Goal: Task Accomplishment & Management: Manage account settings

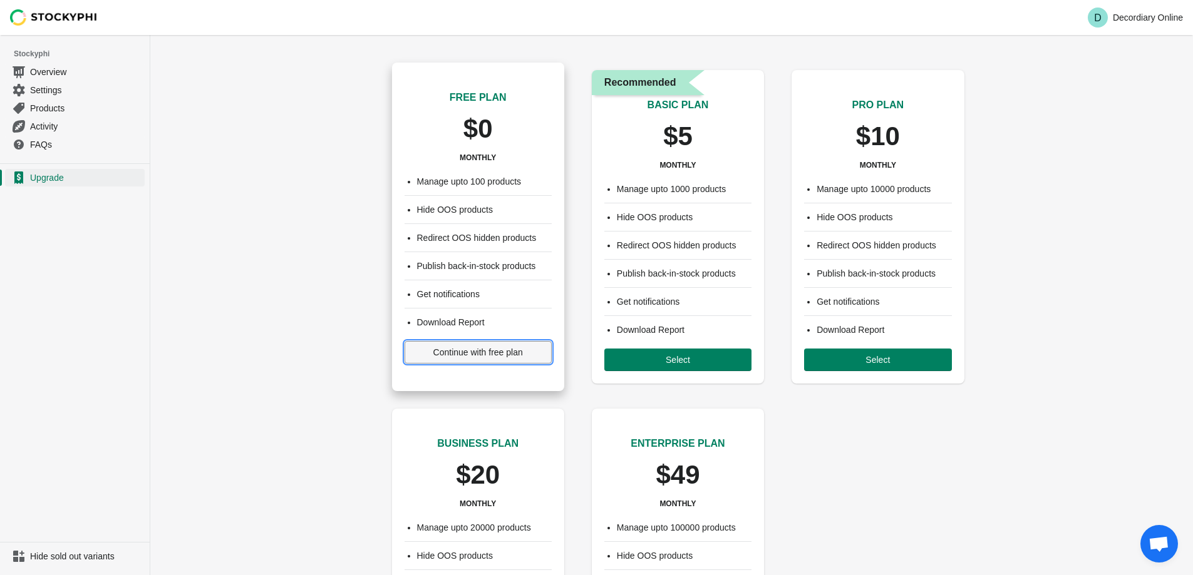
click at [498, 354] on span "Continue with free plan" at bounding box center [478, 353] width 90 height 10
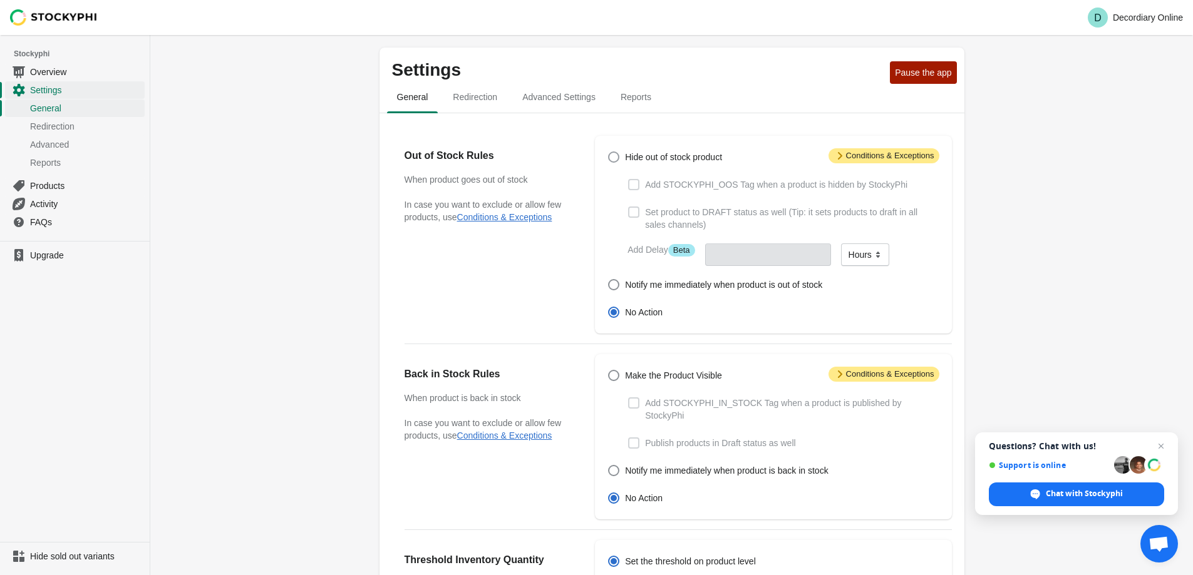
click at [614, 156] on span at bounding box center [613, 157] width 11 height 11
click at [609, 152] on input "Hide out of stock product" at bounding box center [608, 152] width 1 height 1
radio input "true"
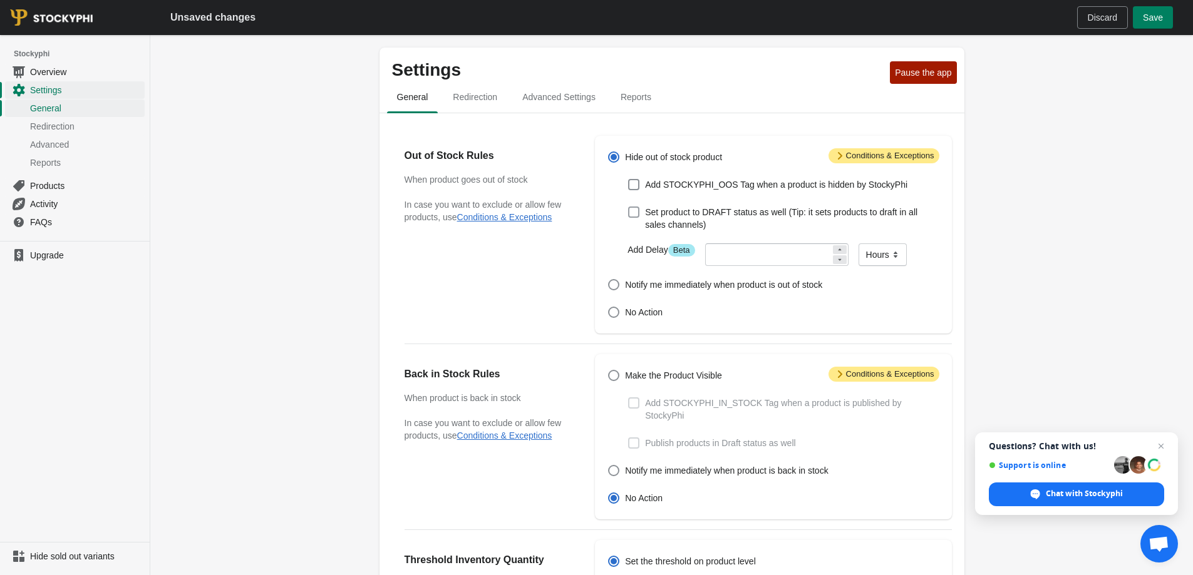
click at [630, 212] on span at bounding box center [633, 212] width 11 height 11
click at [629, 207] on input "Set product to DRAFT status as well (Tip: it sets products to draft in all sale…" at bounding box center [628, 207] width 1 height 1
checkbox input "true"
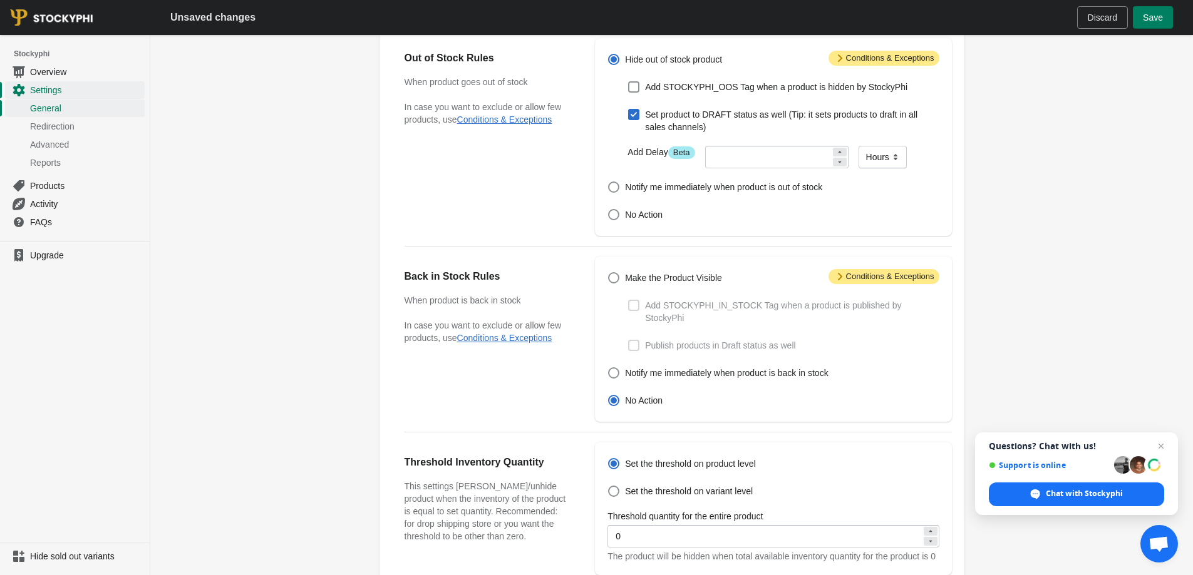
scroll to position [63, 0]
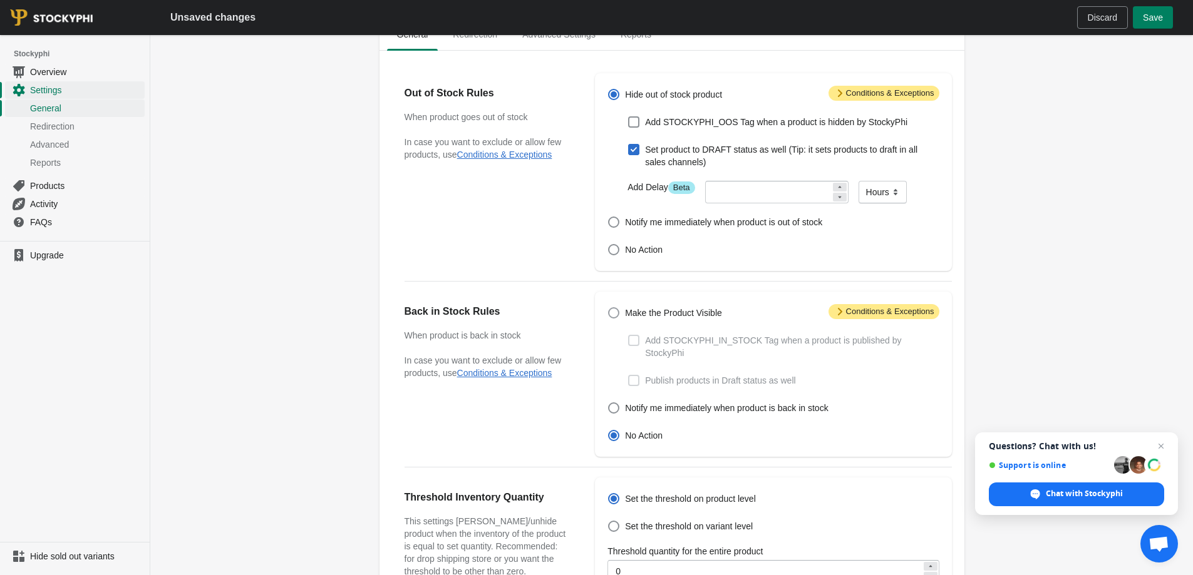
click at [617, 317] on span at bounding box center [613, 312] width 11 height 11
click at [609, 308] on input "Make the Product Visible" at bounding box center [608, 307] width 1 height 1
radio input "true"
click at [634, 375] on span at bounding box center [633, 380] width 11 height 11
click at [629, 375] on input "Publish products in Draft status as well" at bounding box center [628, 375] width 1 height 1
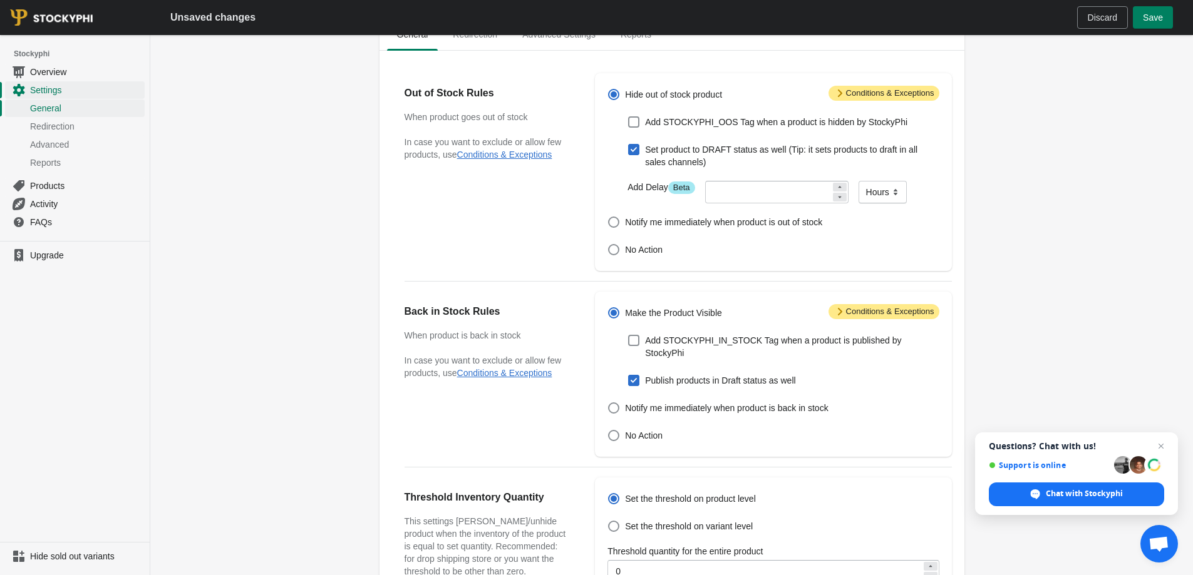
checkbox input "true"
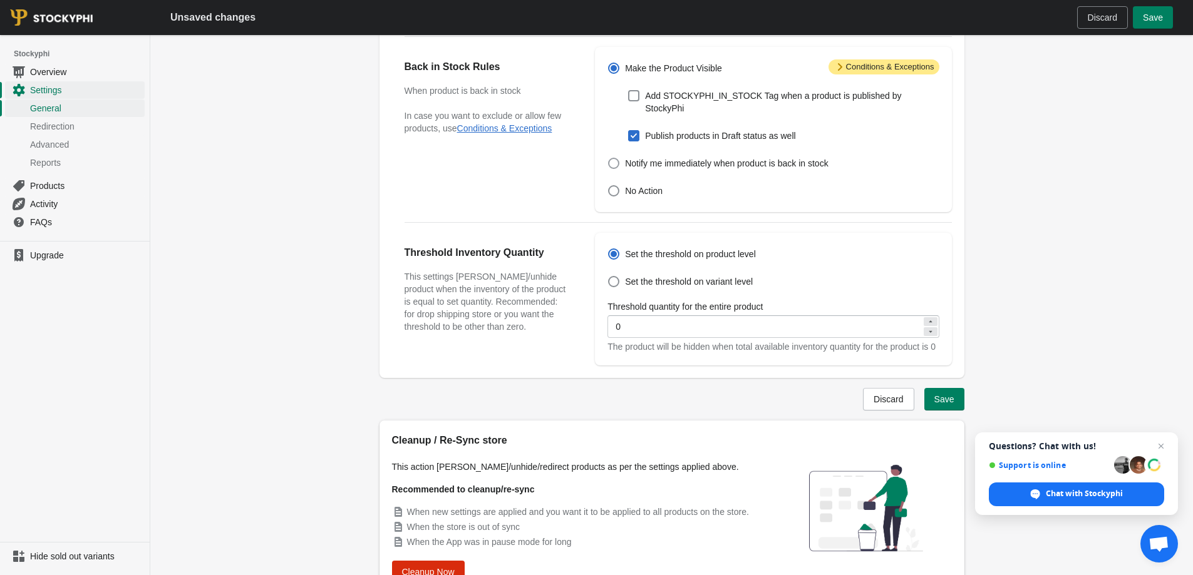
scroll to position [313, 0]
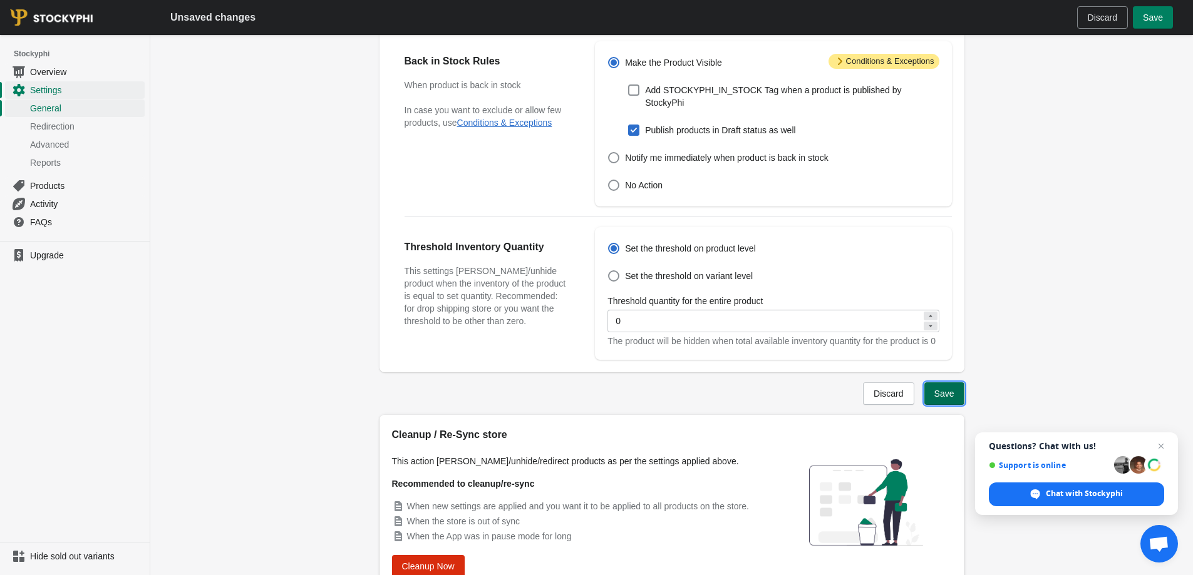
click at [931, 388] on button "Save" at bounding box center [944, 394] width 40 height 23
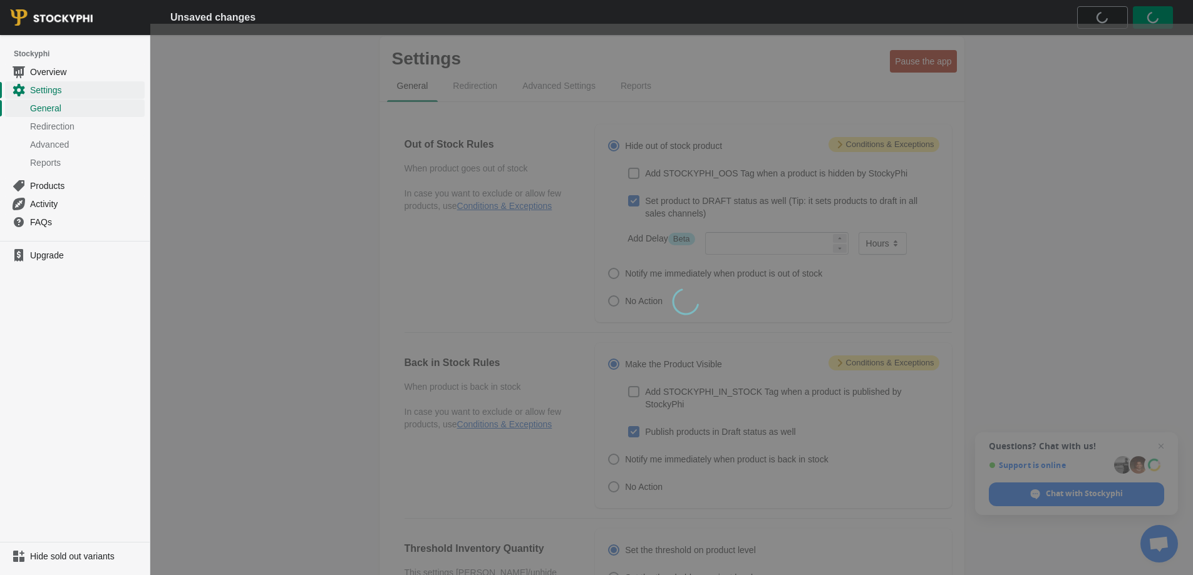
scroll to position [0, 0]
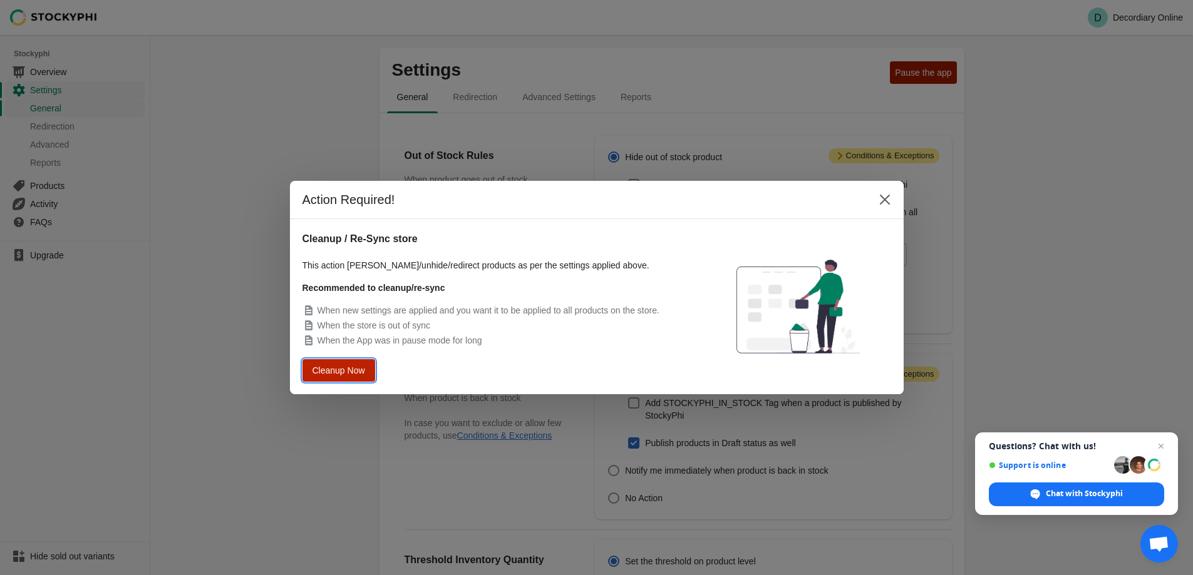
click at [357, 374] on span "Cleanup Now" at bounding box center [339, 370] width 48 height 9
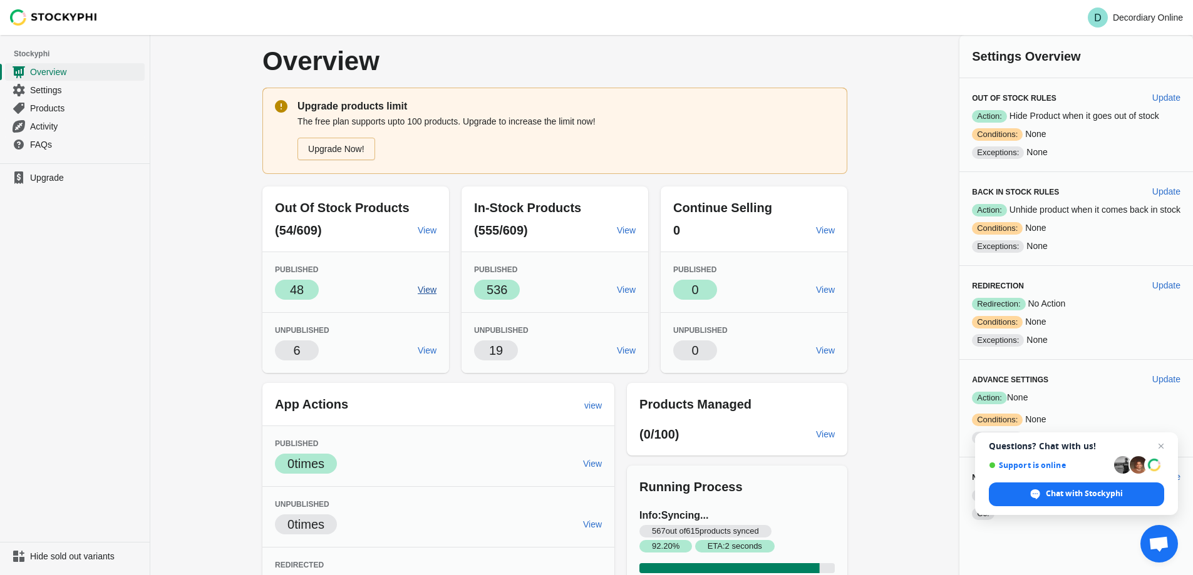
click at [428, 290] on span "View" at bounding box center [427, 290] width 19 height 10
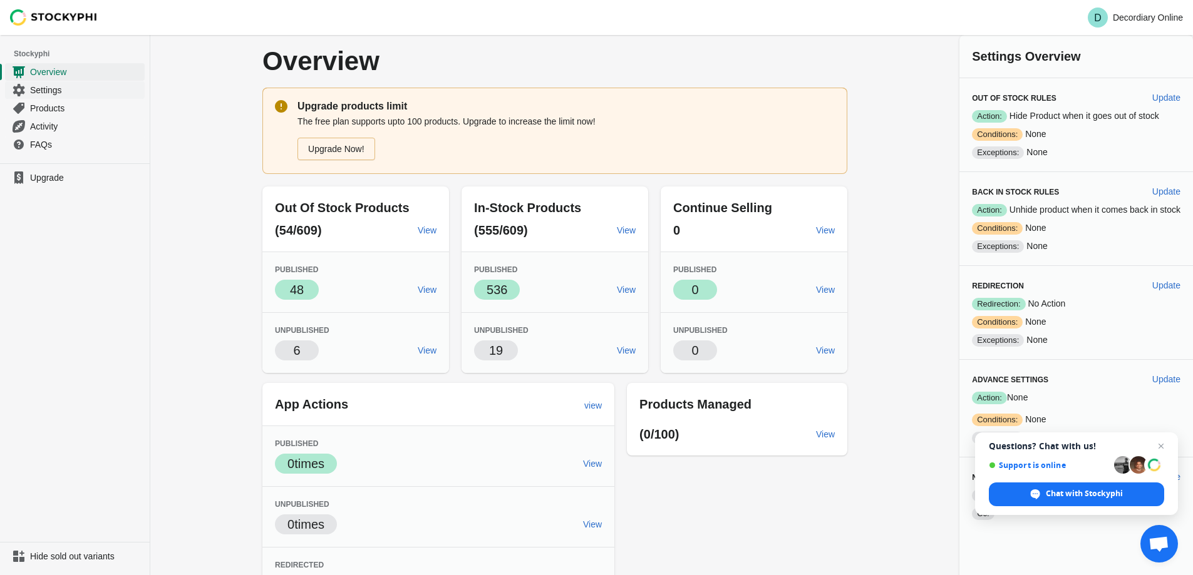
click at [56, 91] on span "Settings" at bounding box center [86, 90] width 112 height 13
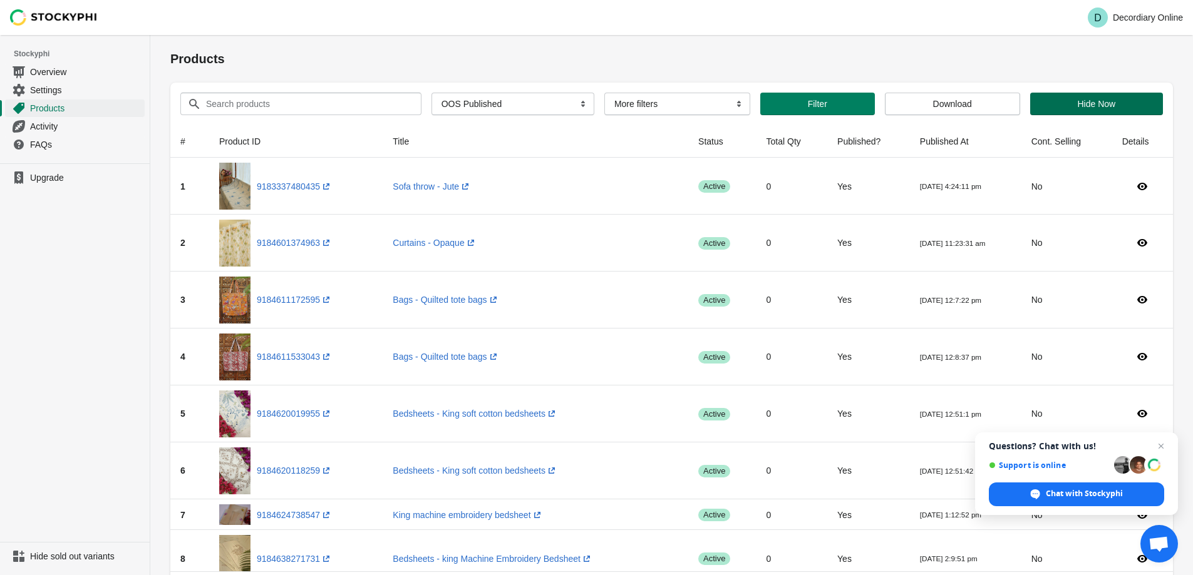
click at [1064, 105] on span "Hide Now" at bounding box center [1096, 104] width 113 height 10
click at [831, 103] on span "Filter" at bounding box center [817, 104] width 95 height 10
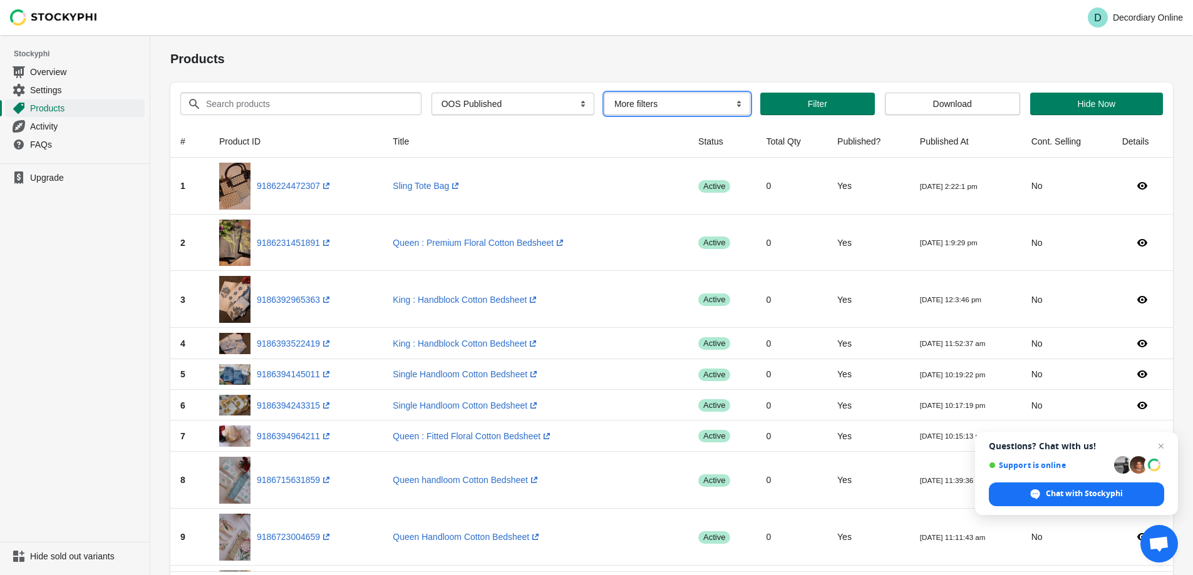
click at [687, 96] on select "More filters Delayed product hide" at bounding box center [677, 104] width 146 height 23
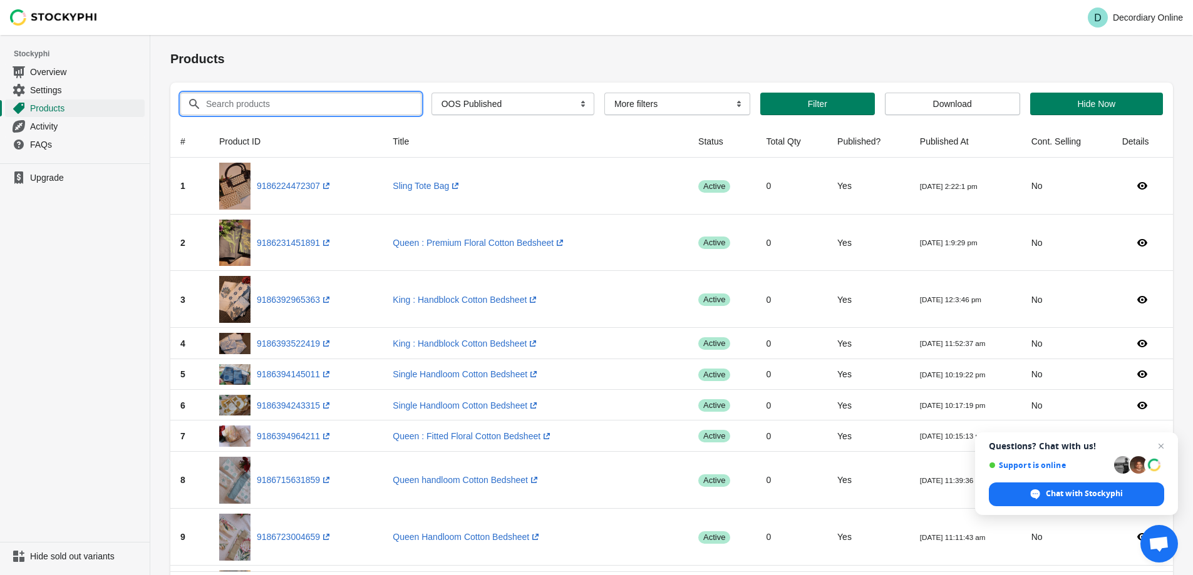
click at [346, 113] on input "Search products" at bounding box center [301, 104] width 193 height 23
paste input "Cushion Cover Onam Edition"
type input "Cushion Cover Onam Edition"
click at [170, 35] on button "Submit" at bounding box center [188, 41] width 36 height 13
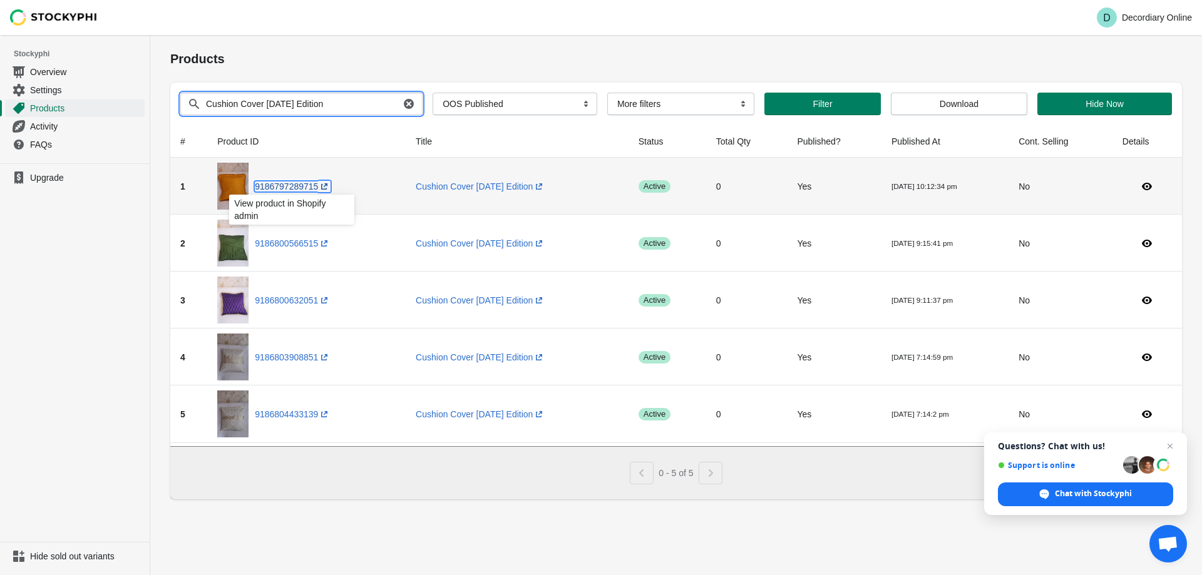
click at [297, 183] on link "9186797289715 (opens a new window)" at bounding box center [293, 187] width 76 height 10
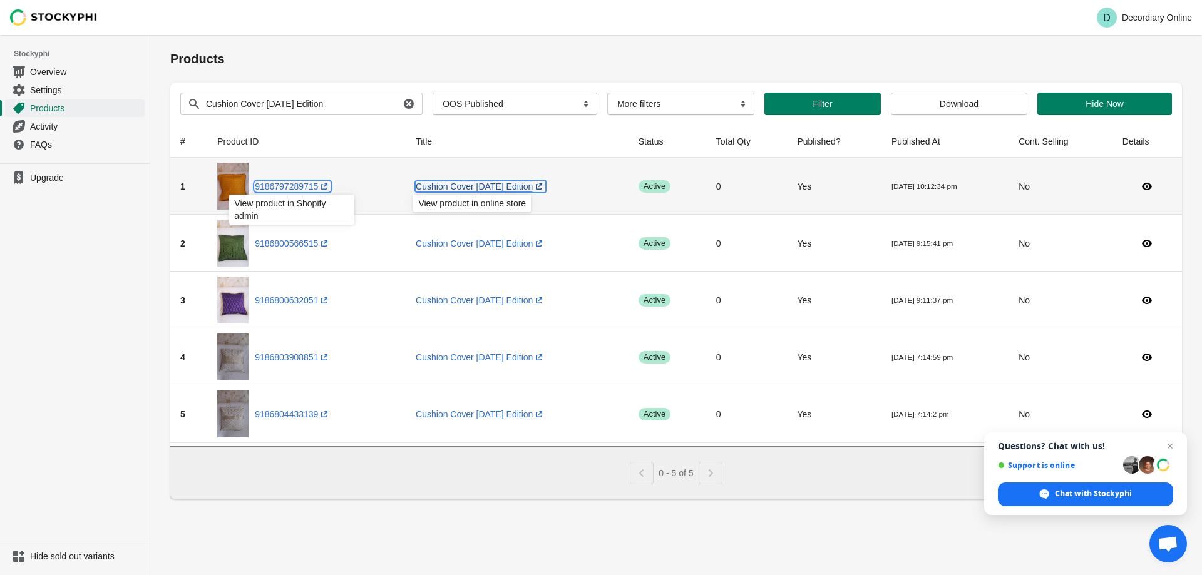
click at [467, 184] on link "Cushion Cover Onam Edition (opens a new window)" at bounding box center [481, 187] width 130 height 10
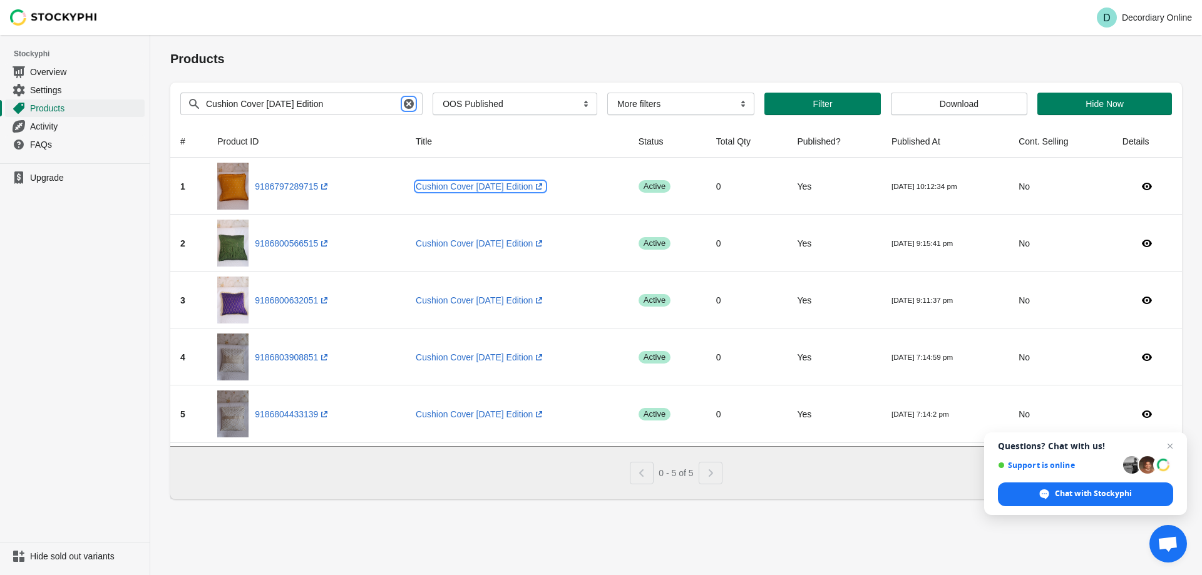
click at [403, 105] on icon "button" at bounding box center [409, 104] width 13 height 13
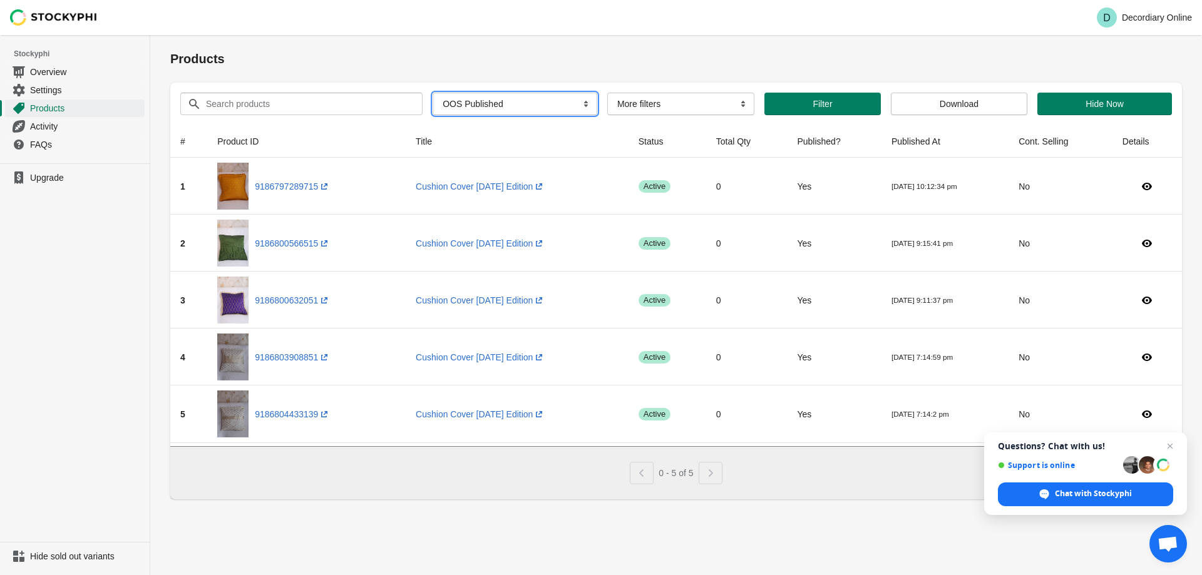
click at [535, 102] on select "All Products InStock InStock Published InStock Un-Published OOS OOS Published O…" at bounding box center [515, 104] width 165 height 23
click at [691, 107] on select "More filters Delayed product hide" at bounding box center [680, 104] width 147 height 23
click at [1133, 93] on button "Hide Now" at bounding box center [1105, 104] width 135 height 23
click at [833, 105] on span "Filter" at bounding box center [823, 104] width 96 height 10
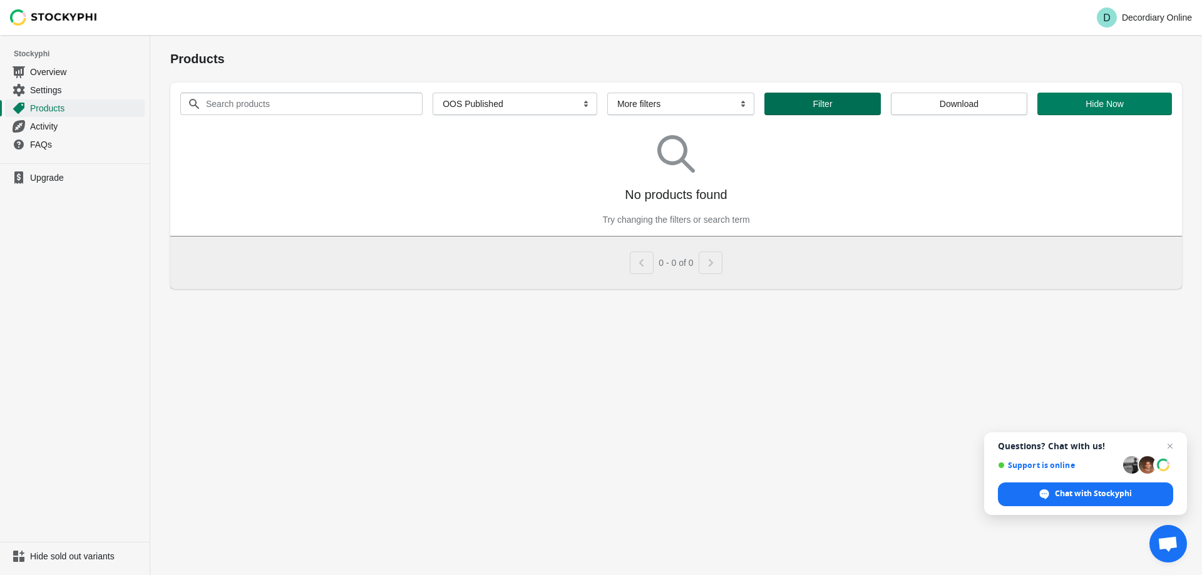
click at [813, 114] on button "Filter" at bounding box center [823, 104] width 116 height 23
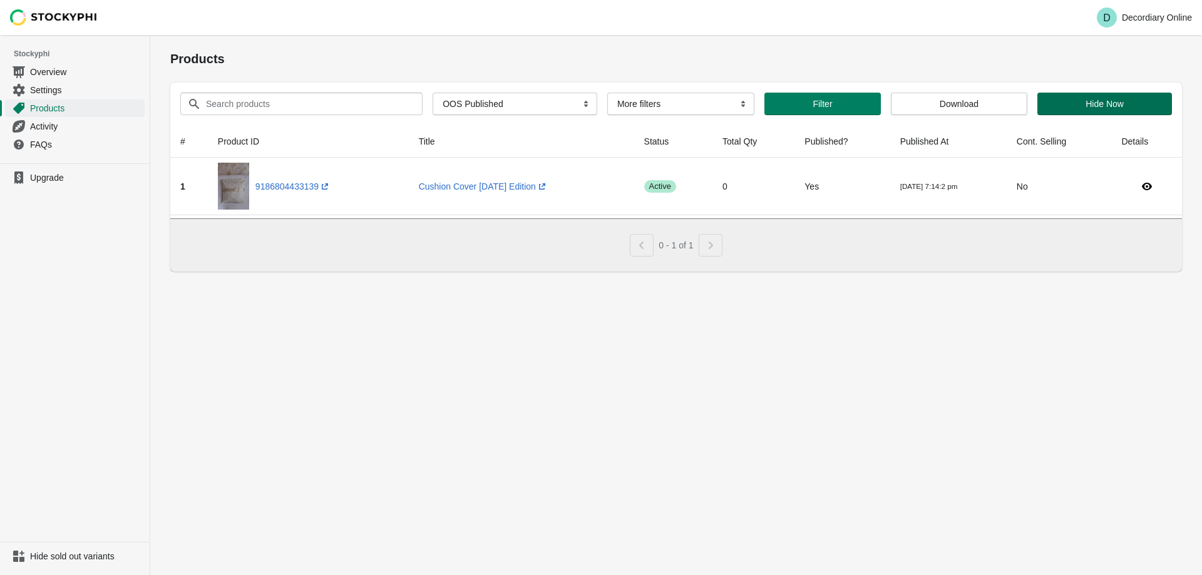
click at [1121, 108] on span "Hide Now" at bounding box center [1105, 104] width 38 height 10
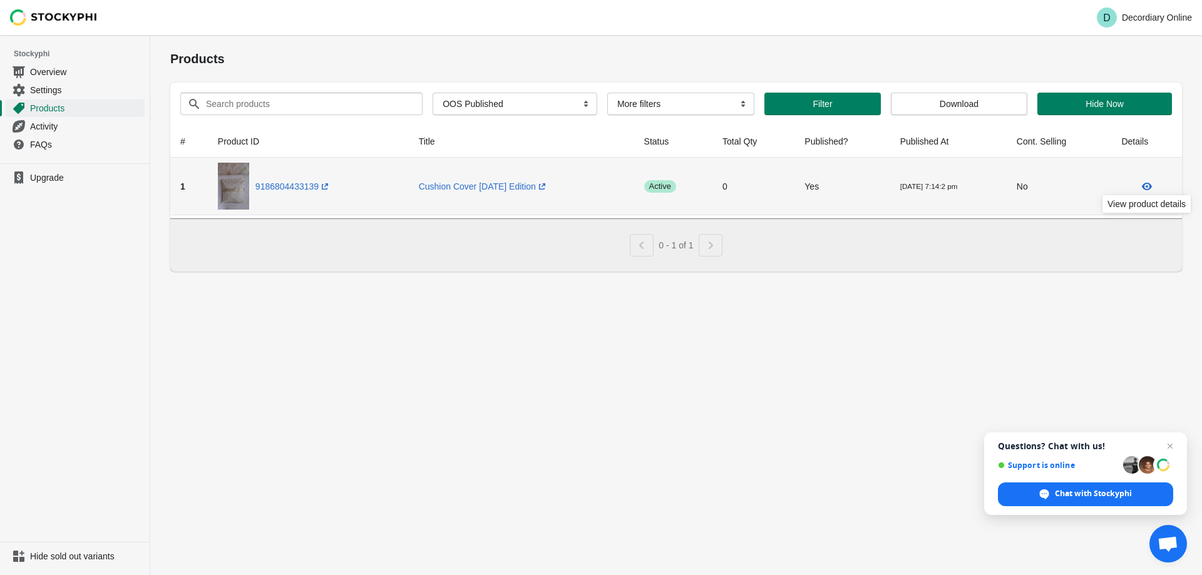
click at [1145, 187] on icon at bounding box center [1147, 187] width 10 height 8
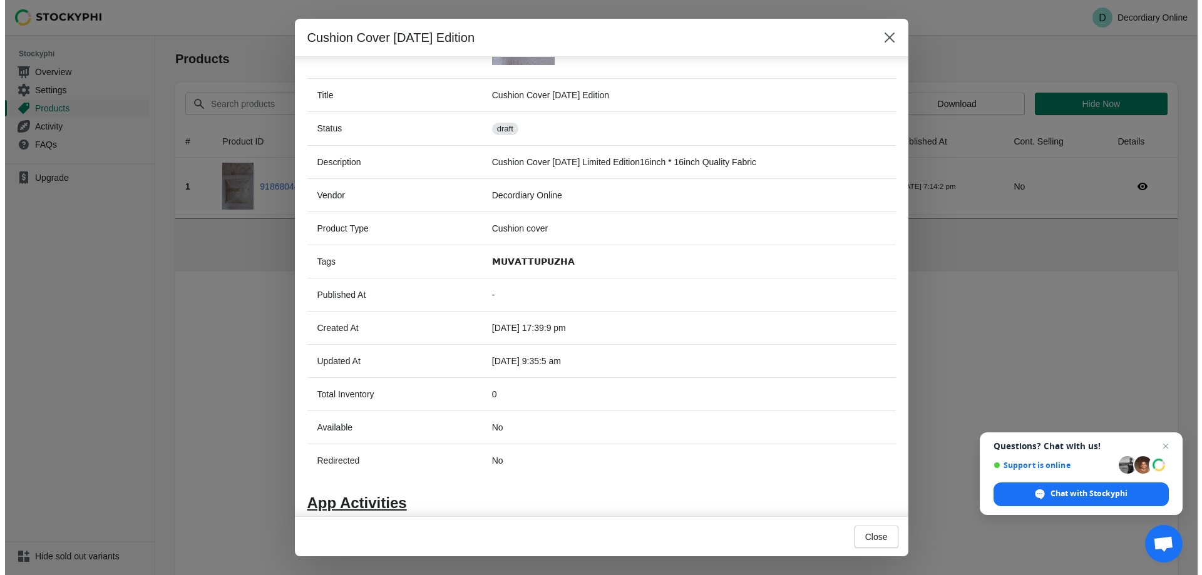
scroll to position [270, 0]
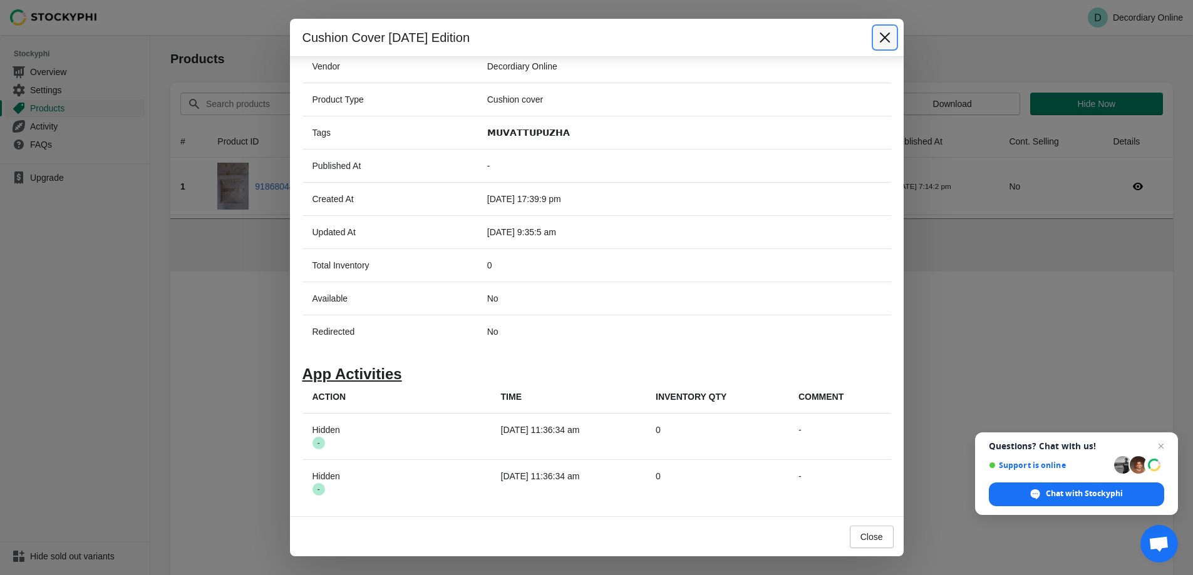
click at [892, 38] on button "Close" at bounding box center [884, 37] width 23 height 23
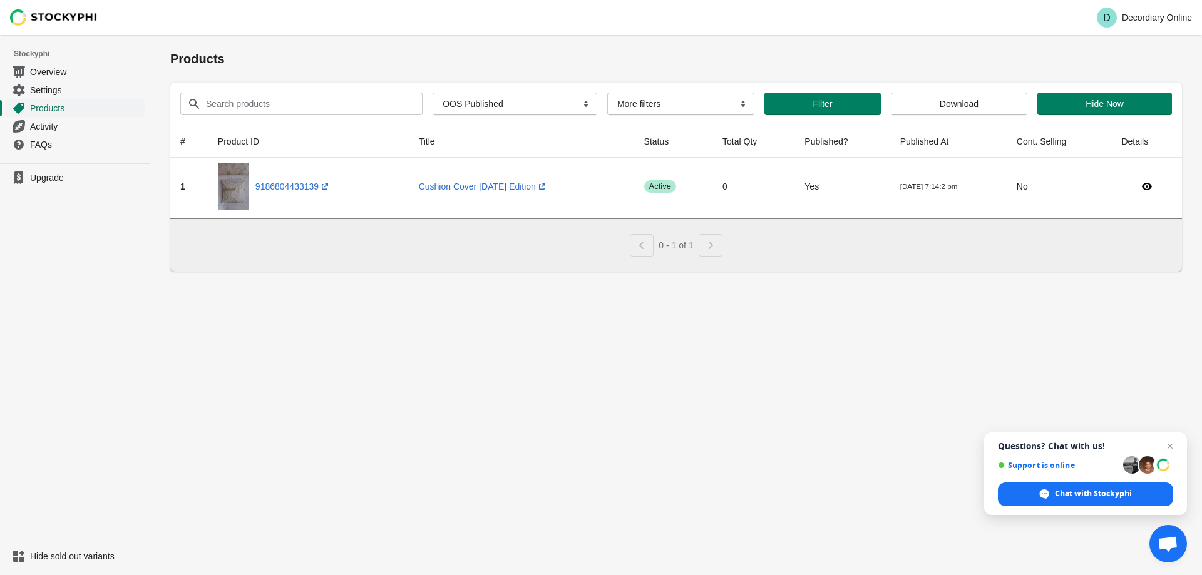
click at [53, 108] on span "Products" at bounding box center [86, 108] width 112 height 13
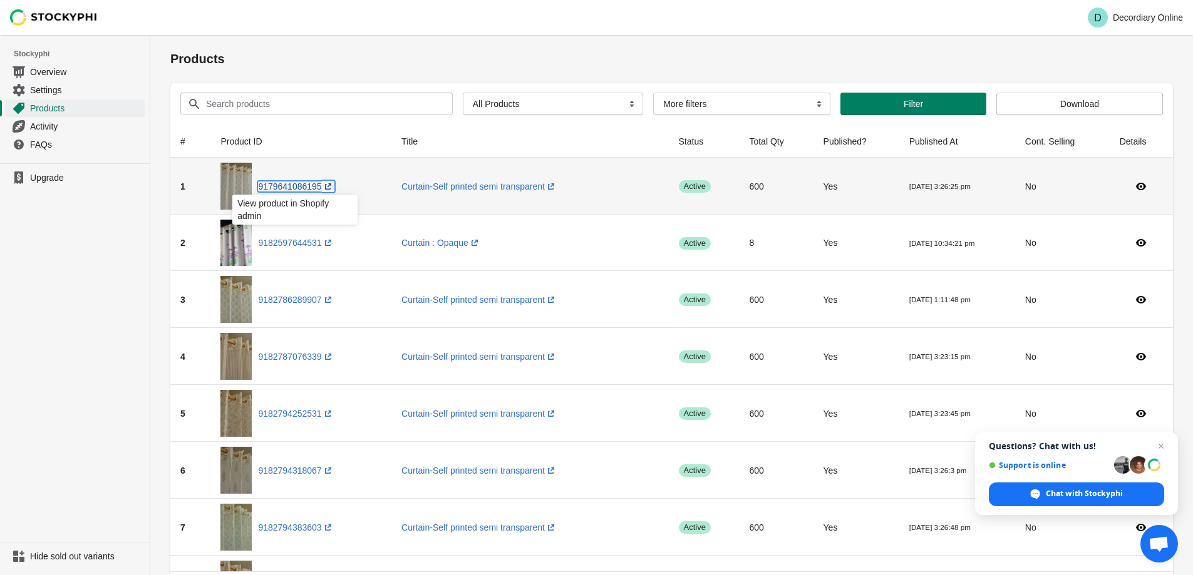
click at [308, 183] on link "9179641086195 (opens a new window)" at bounding box center [296, 187] width 76 height 10
click at [492, 185] on link "Curtain-Self printed semi transparent (opens a new window)" at bounding box center [479, 187] width 156 height 10
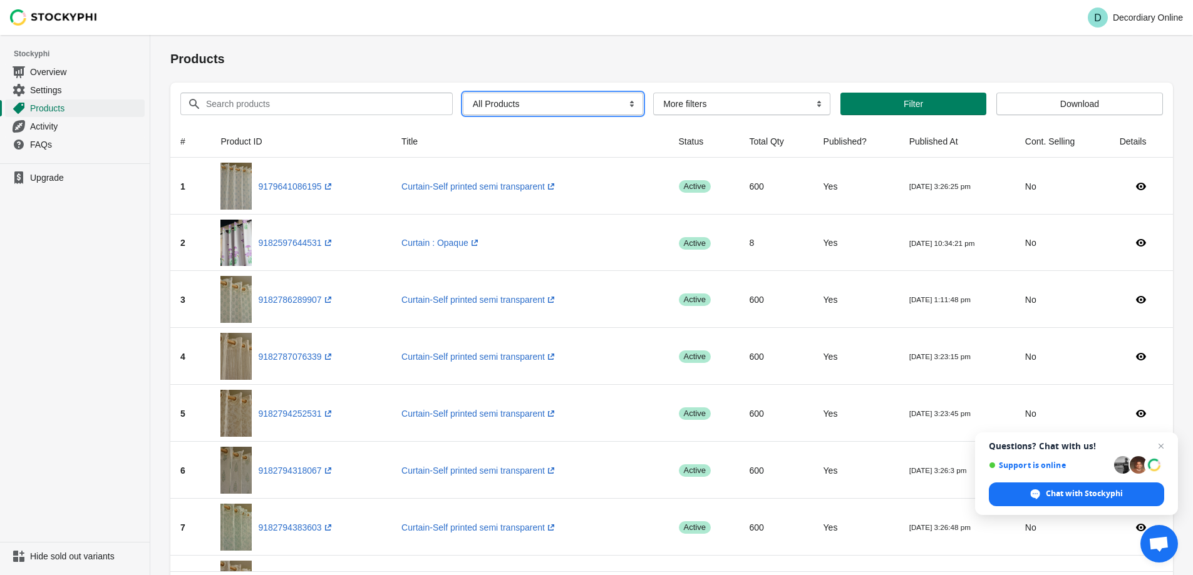
click at [532, 95] on select "All Products InStock InStock Published InStock Un-Published OOS OOS Published O…" at bounding box center [553, 104] width 180 height 23
click at [748, 44] on div "Products" at bounding box center [671, 59] width 1002 height 48
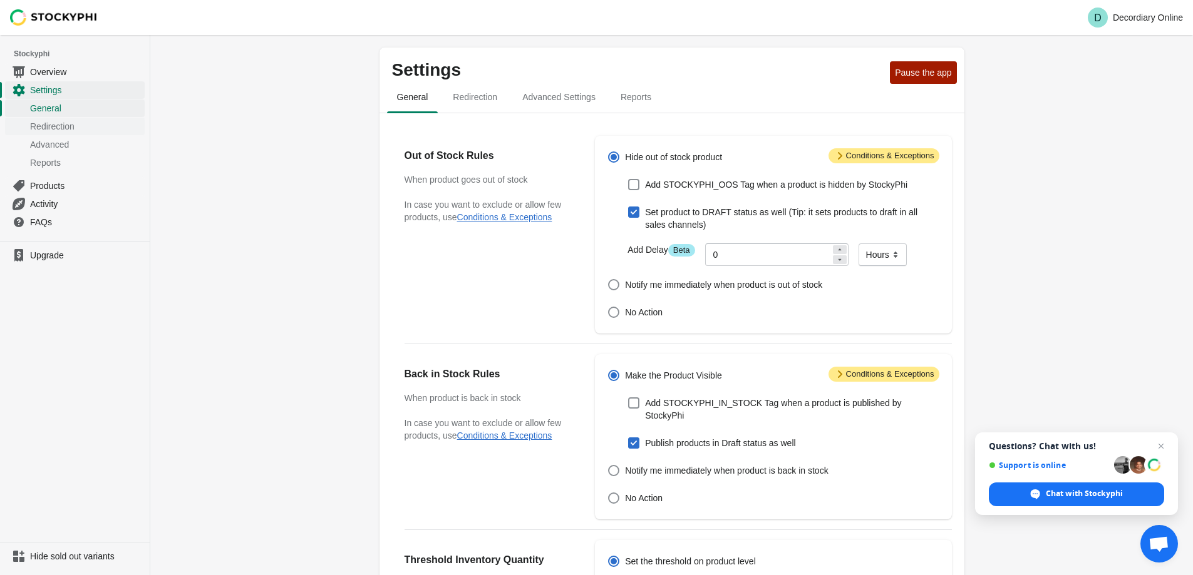
click at [55, 121] on span "Redirection" at bounding box center [86, 126] width 112 height 13
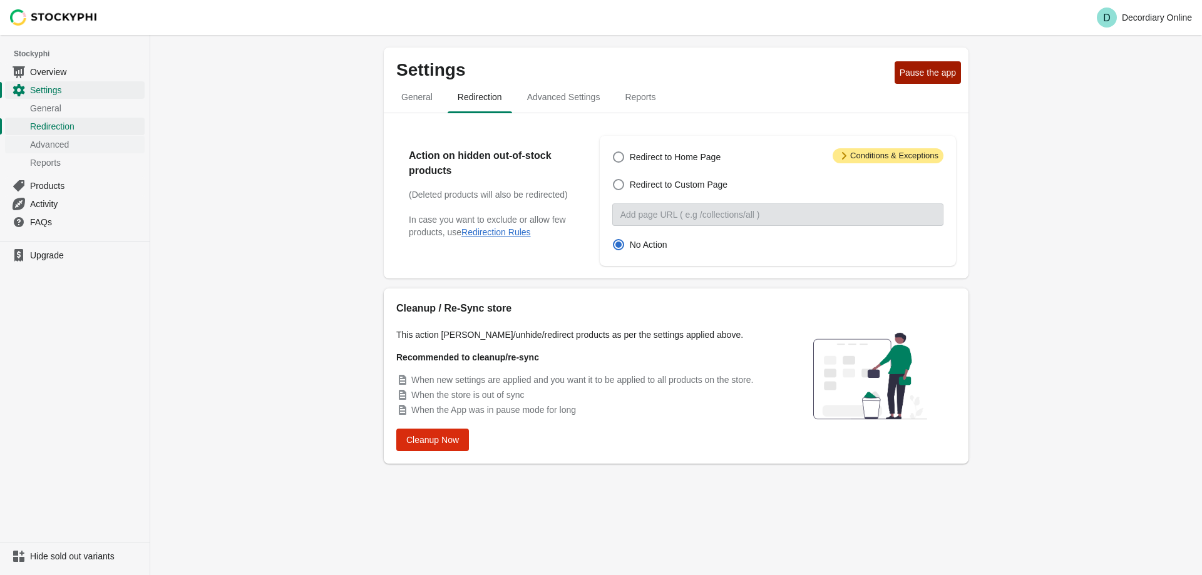
click at [60, 143] on span "Advanced" at bounding box center [86, 144] width 112 height 13
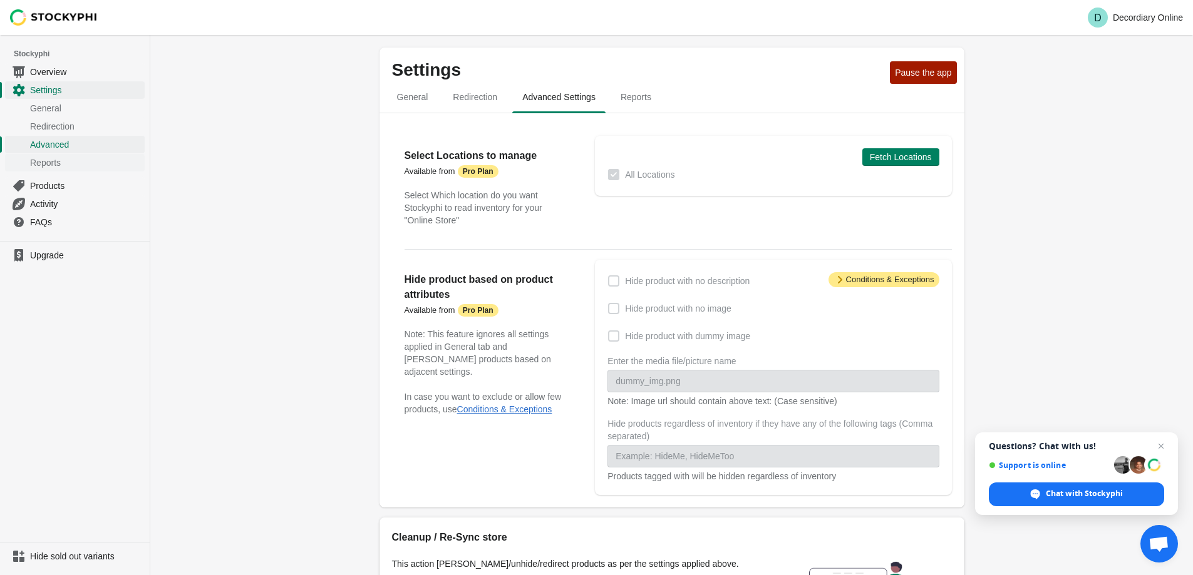
click at [60, 167] on span "Reports" at bounding box center [86, 163] width 112 height 13
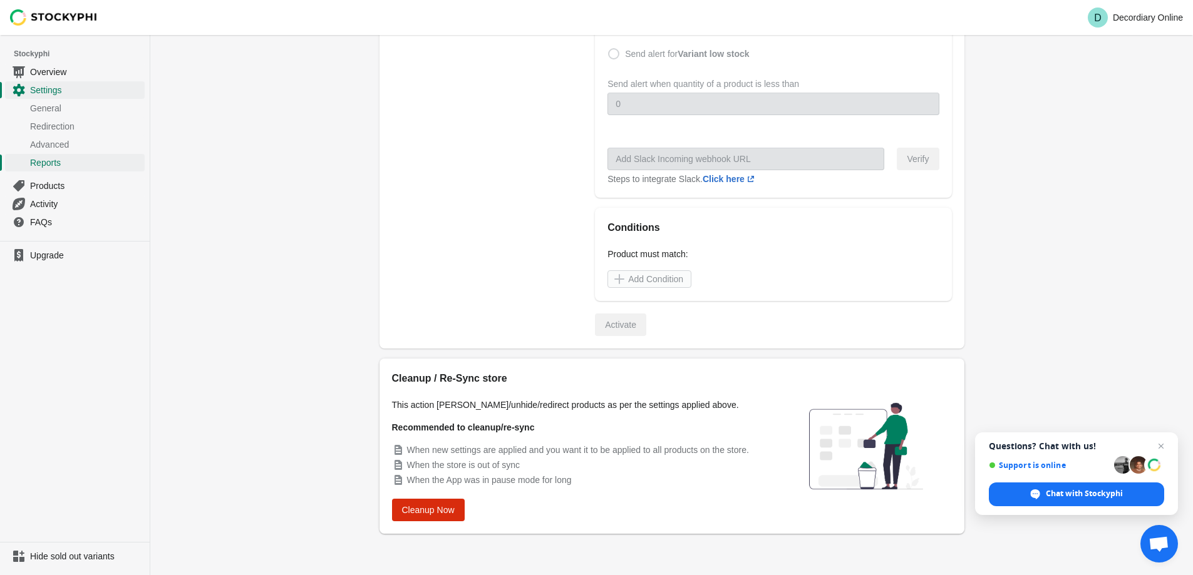
scroll to position [415, 0]
click at [54, 182] on span "Products" at bounding box center [86, 186] width 112 height 13
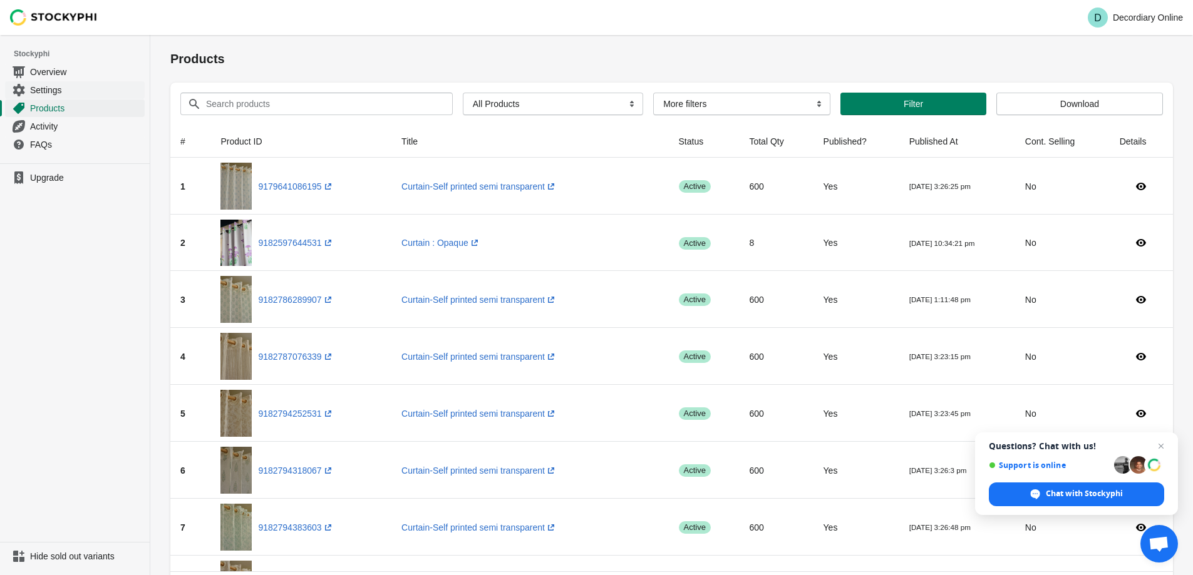
click at [48, 81] on link "Settings" at bounding box center [75, 90] width 140 height 18
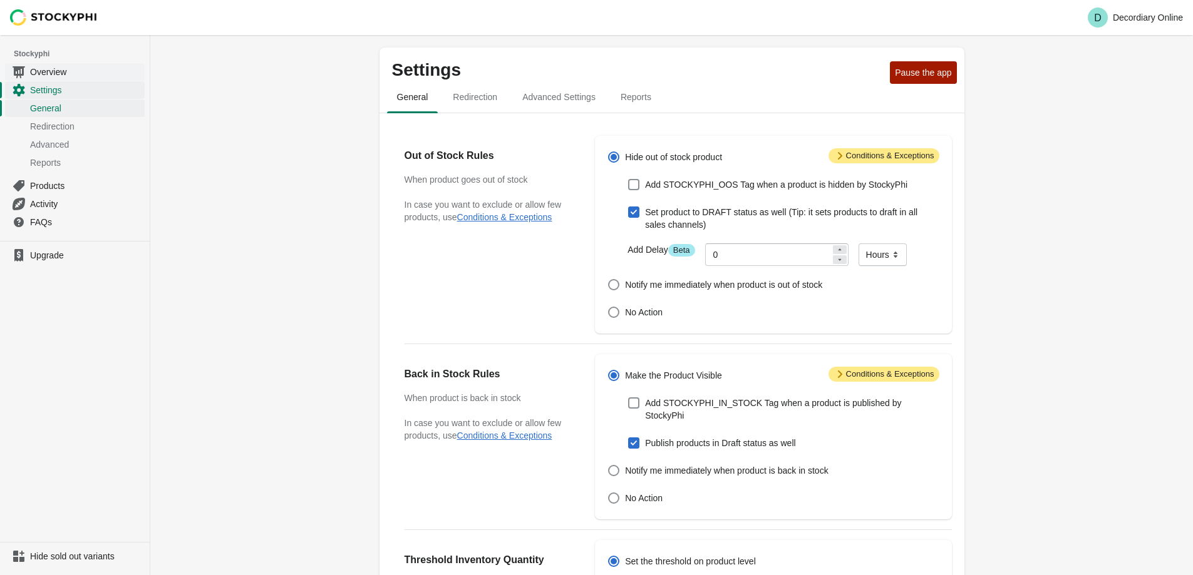
click at [54, 71] on span "Overview" at bounding box center [86, 72] width 112 height 13
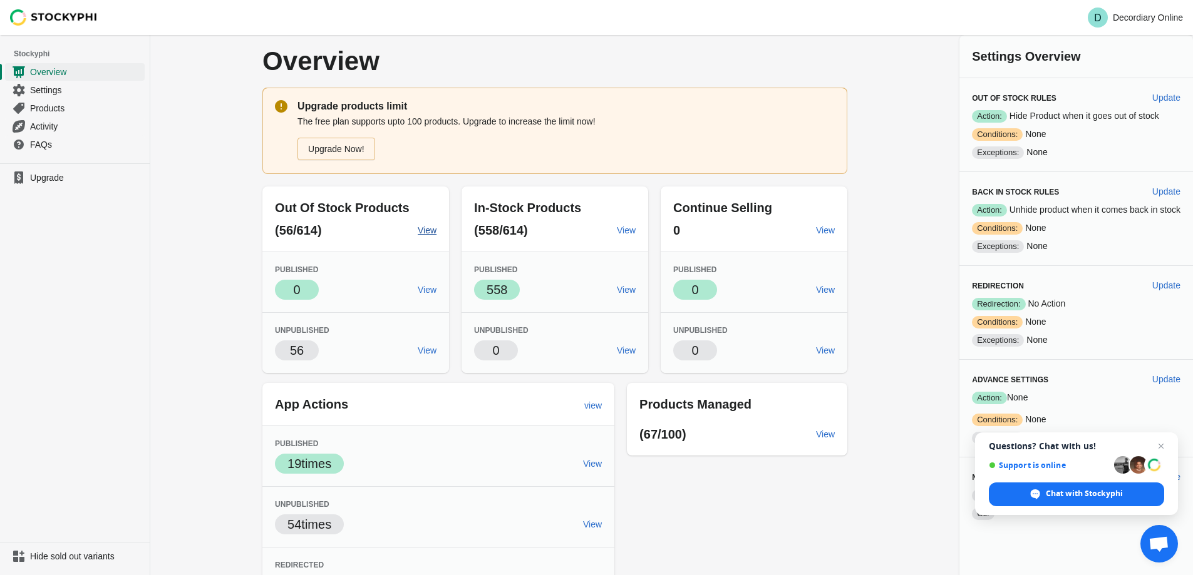
click at [422, 225] on span "View" at bounding box center [427, 230] width 19 height 10
click at [44, 107] on span "Products" at bounding box center [86, 108] width 112 height 13
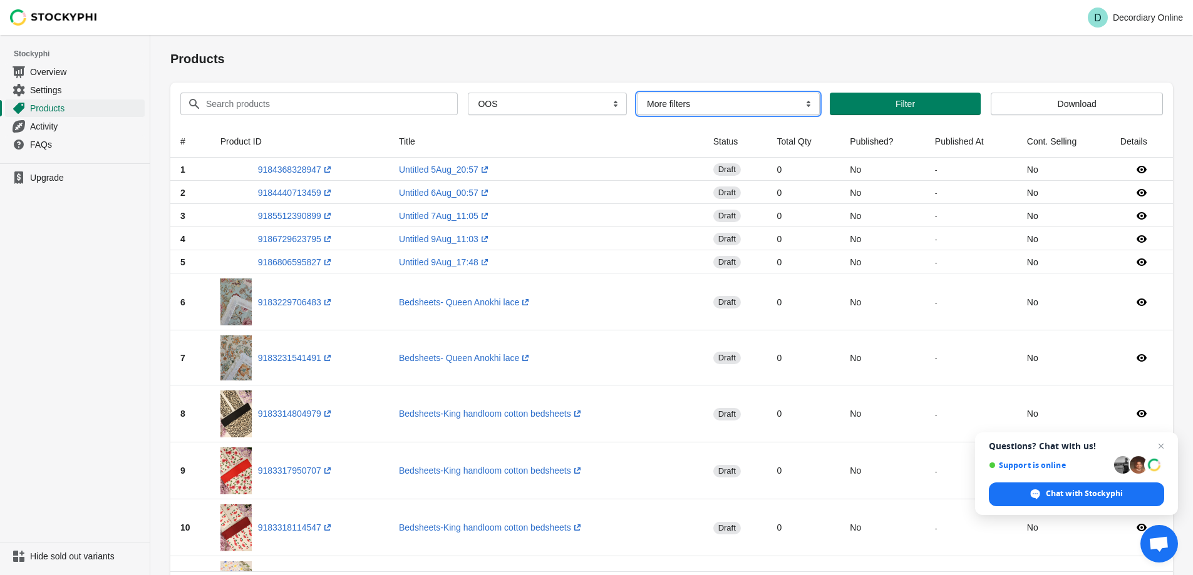
click at [746, 101] on select "More filters Delayed product hide" at bounding box center [728, 104] width 183 height 23
click at [719, 106] on select "More filters Delayed product hide" at bounding box center [728, 104] width 183 height 23
select select "hide_delayed"
click at [637, 93] on select "More filters Delayed product hide" at bounding box center [728, 104] width 183 height 23
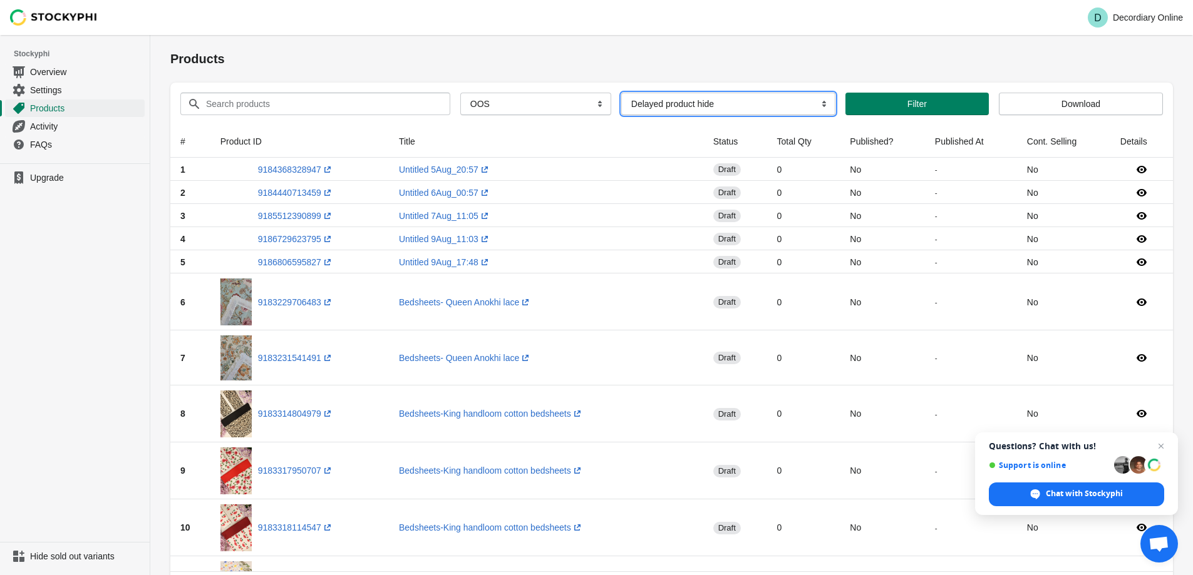
click at [690, 106] on select "More filters Delayed product hide" at bounding box center [728, 104] width 214 height 23
select select
click at [628, 93] on select "More filters Delayed product hide" at bounding box center [728, 104] width 214 height 23
click at [68, 111] on span "Products" at bounding box center [86, 108] width 112 height 13
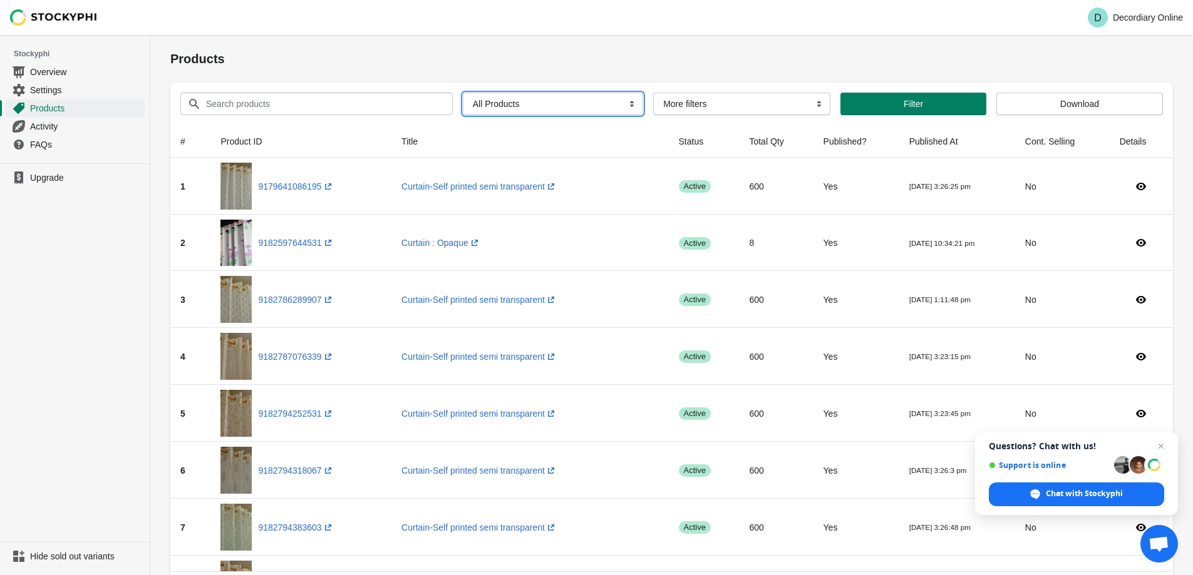
click at [497, 105] on select "All Products InStock InStock Published InStock Un-Published OOS OOS Published O…" at bounding box center [553, 104] width 180 height 23
click at [463, 93] on select "All Products InStock InStock Published InStock Un-Published OOS OOS Published O…" at bounding box center [553, 104] width 180 height 23
click at [711, 96] on select "More filters Delayed product hide" at bounding box center [741, 104] width 177 height 23
click at [709, 100] on select "More filters Delayed product hide" at bounding box center [741, 104] width 177 height 23
click at [65, 93] on span "Settings" at bounding box center [86, 90] width 112 height 13
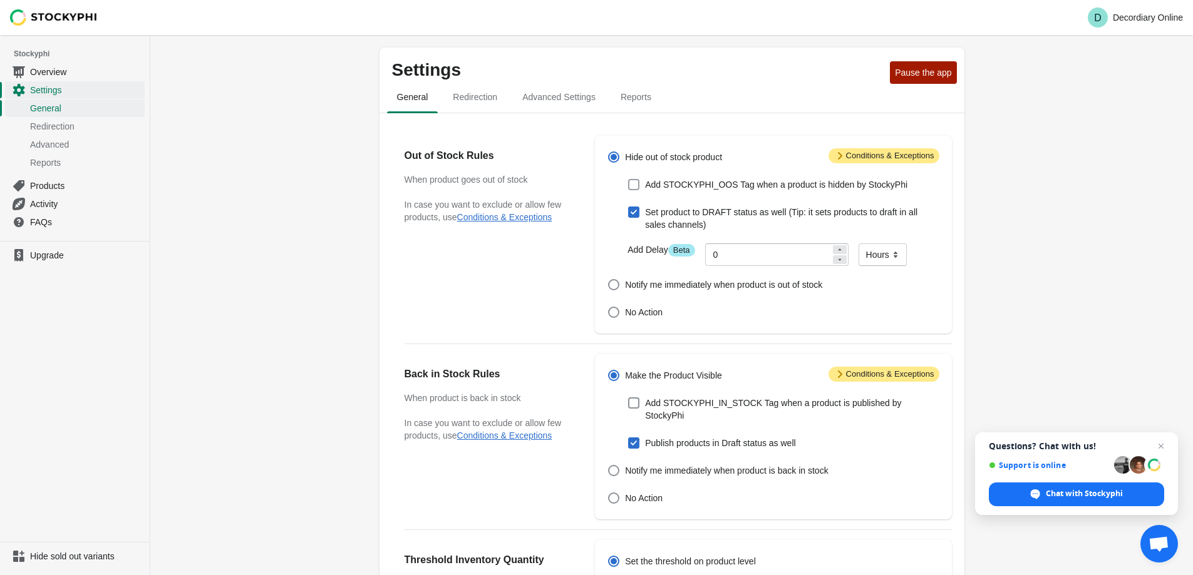
click at [634, 186] on span at bounding box center [633, 184] width 11 height 11
click at [629, 180] on input "Add STOCKYPHI_OOS Tag when a product is hidden by StockyPhi" at bounding box center [628, 179] width 1 height 1
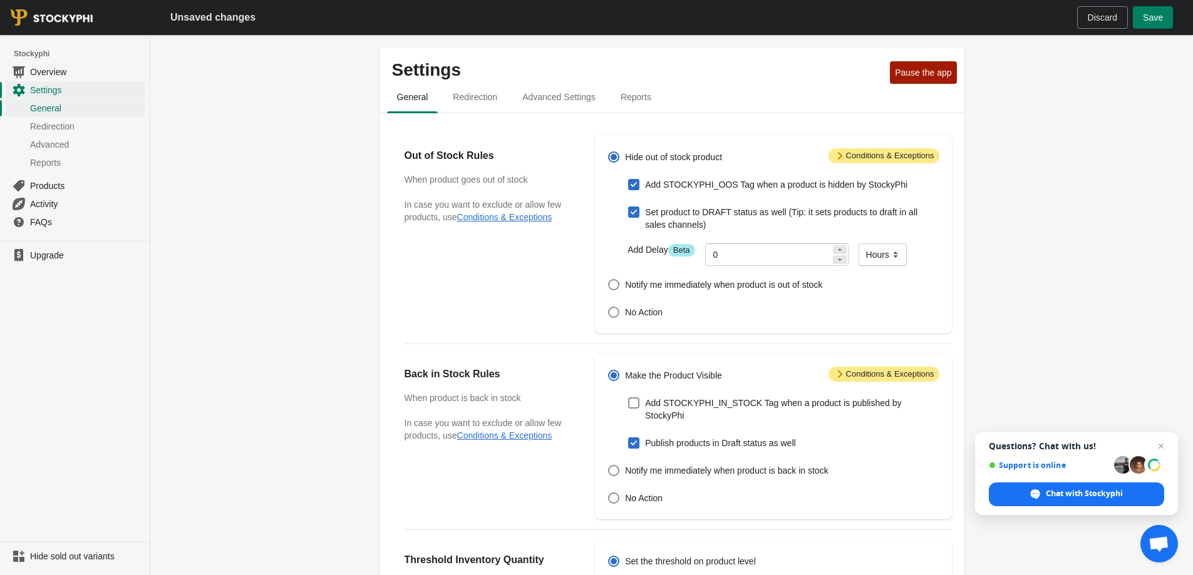
click at [634, 186] on span at bounding box center [633, 184] width 11 height 11
click at [629, 180] on input "Add STOCKYPHI_OOS Tag when a product is hidden by StockyPhi" at bounding box center [628, 179] width 1 height 1
checkbox input "false"
click at [614, 284] on span at bounding box center [613, 284] width 11 height 11
click at [609, 280] on input "Notify me immediately when product is out of stock" at bounding box center [608, 279] width 1 height 1
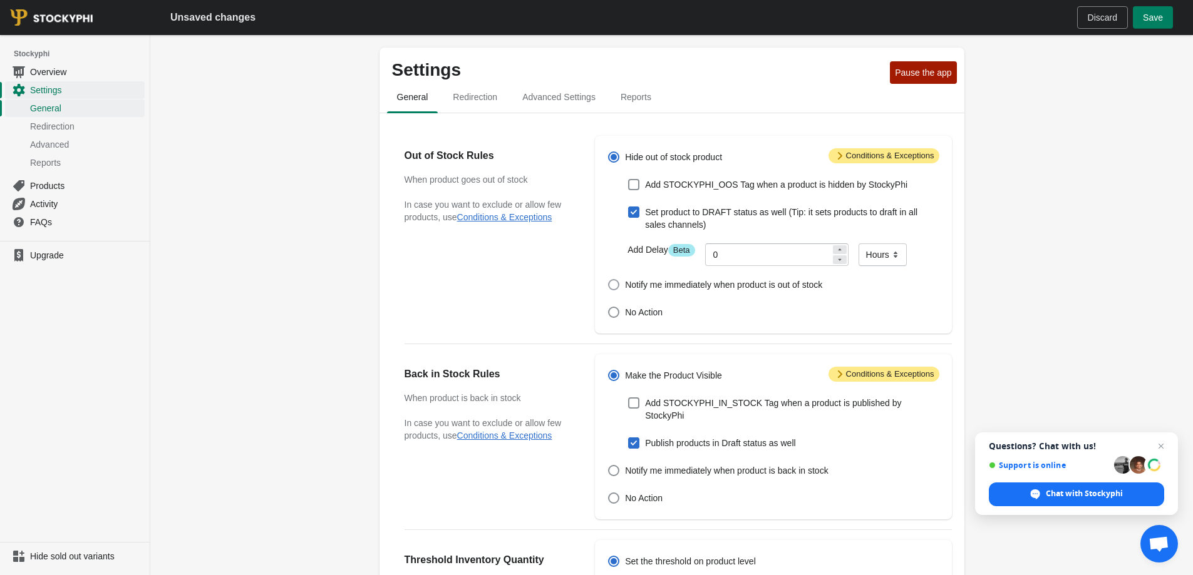
radio input "true"
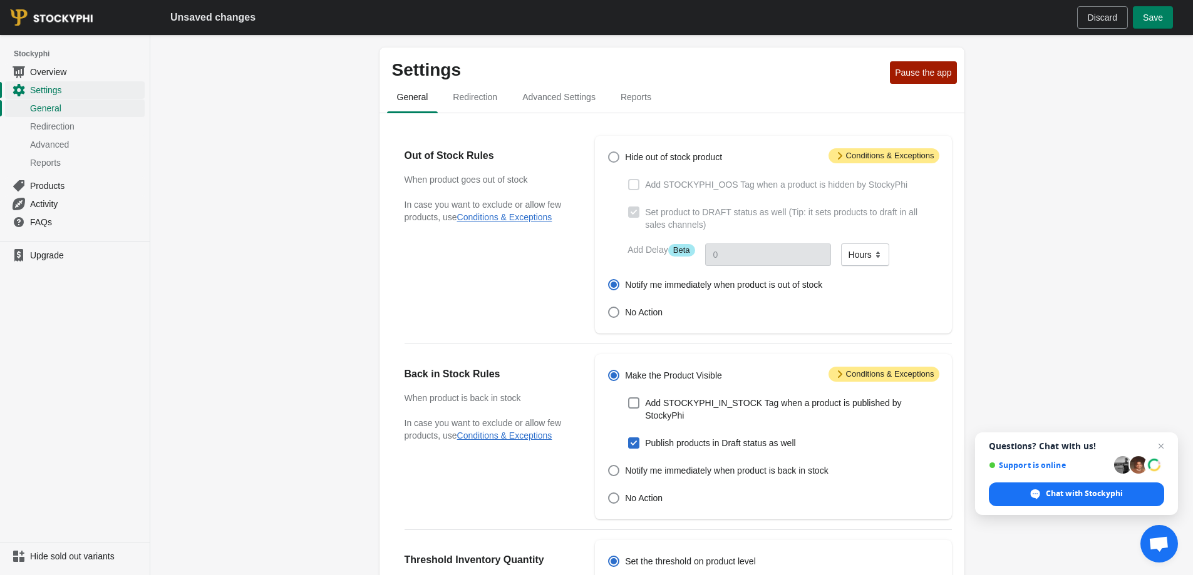
click at [612, 162] on span at bounding box center [613, 157] width 11 height 11
click at [609, 152] on input "Hide out of stock product" at bounding box center [608, 152] width 1 height 1
radio input "true"
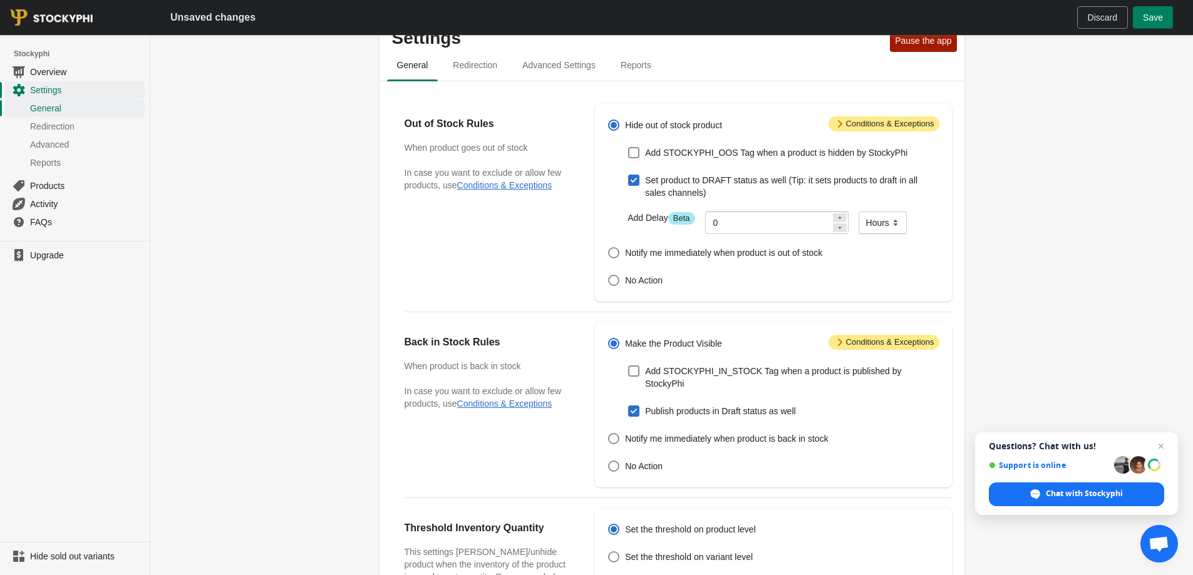
scroll to position [63, 0]
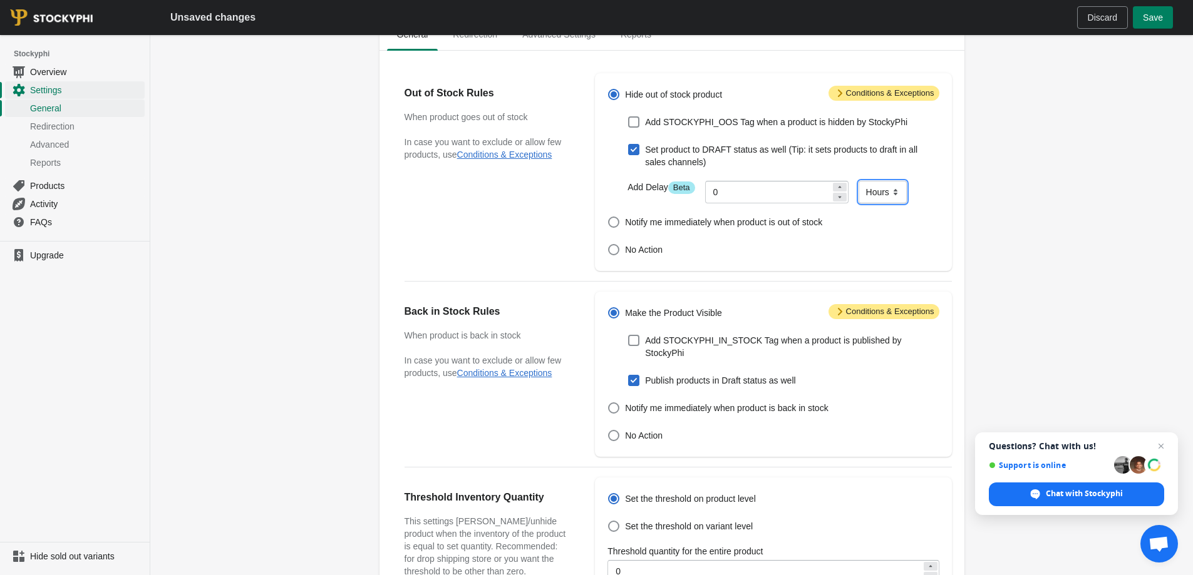
click at [869, 194] on select "Minutes Hours Days" at bounding box center [882, 192] width 48 height 23
select select "minutes"
click at [858, 182] on select "Minutes Hours Days" at bounding box center [882, 192] width 48 height 23
click at [722, 194] on input "0" at bounding box center [768, 192] width 126 height 23
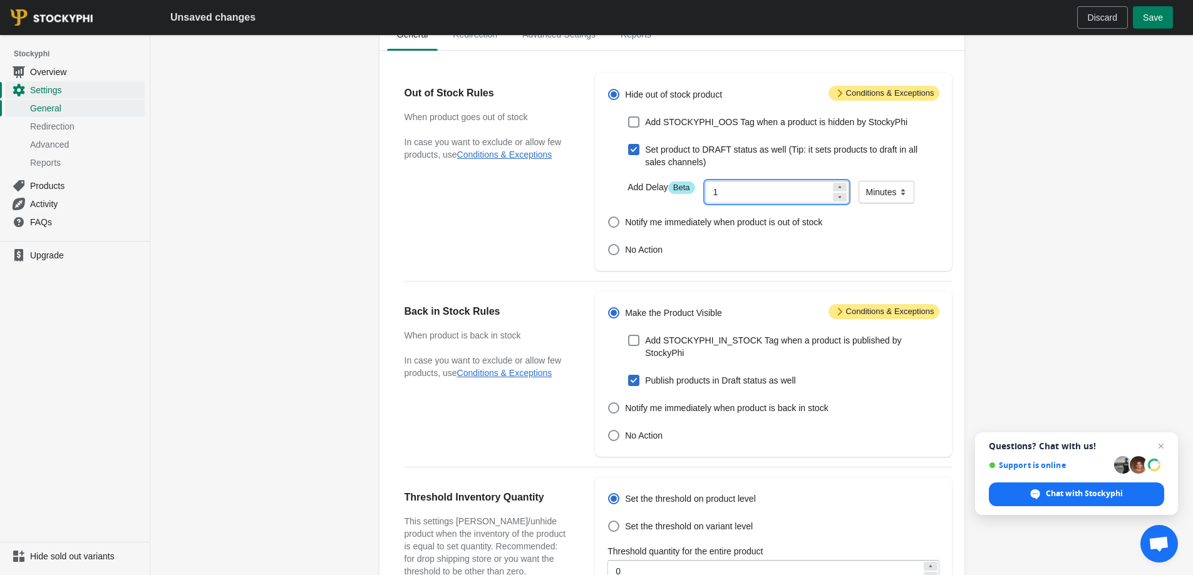
type input "1"
click at [875, 193] on select "Minutes Hours Days" at bounding box center [886, 192] width 56 height 23
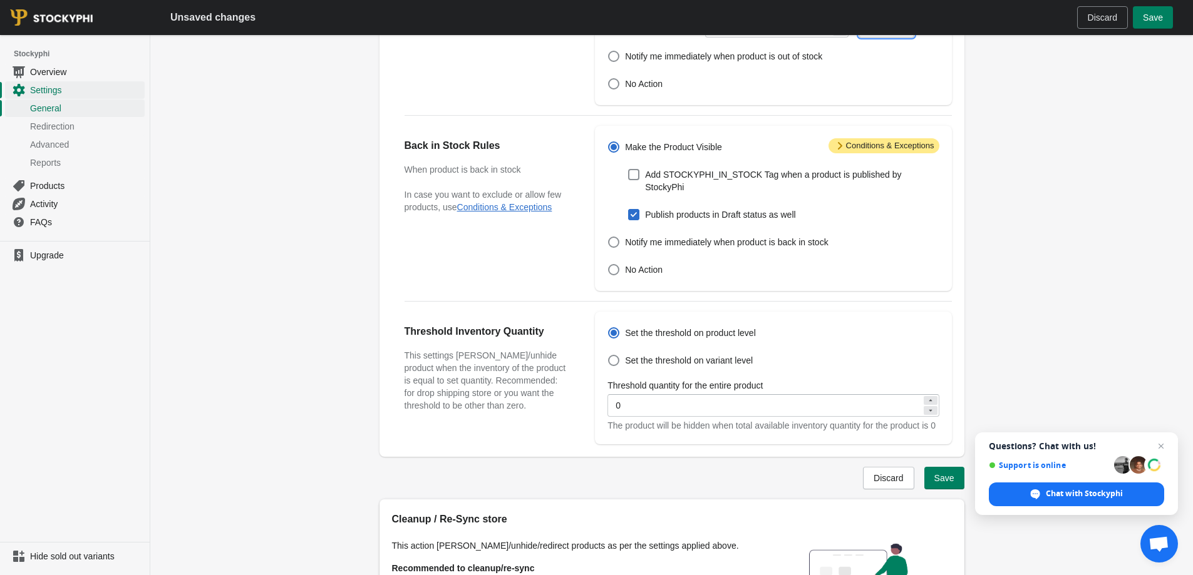
scroll to position [250, 0]
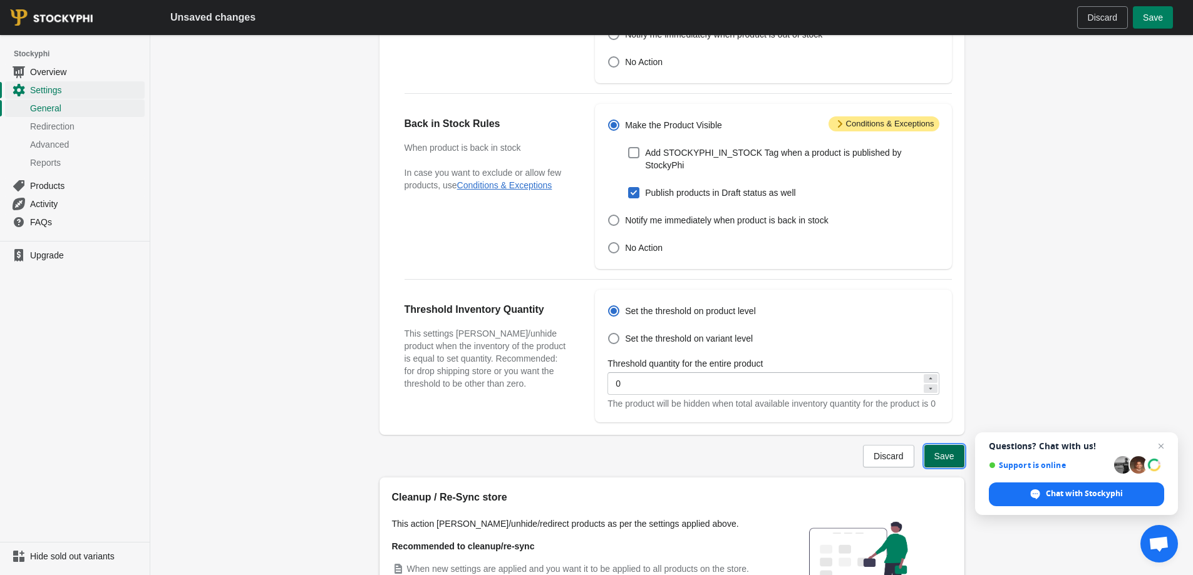
click at [940, 457] on span "Save" at bounding box center [944, 456] width 20 height 10
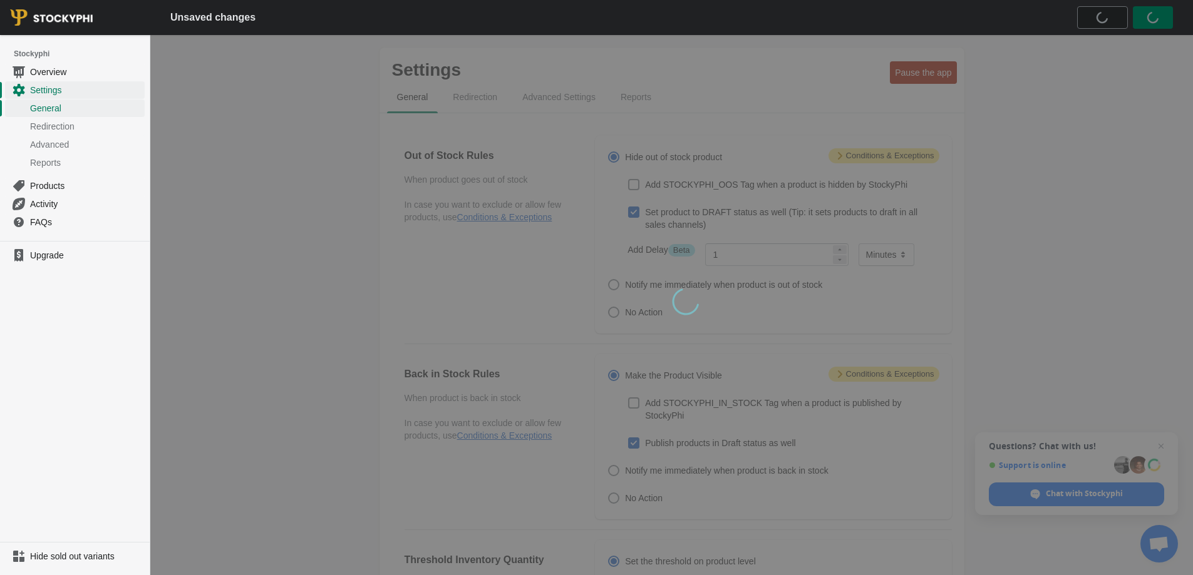
scroll to position [254, 0]
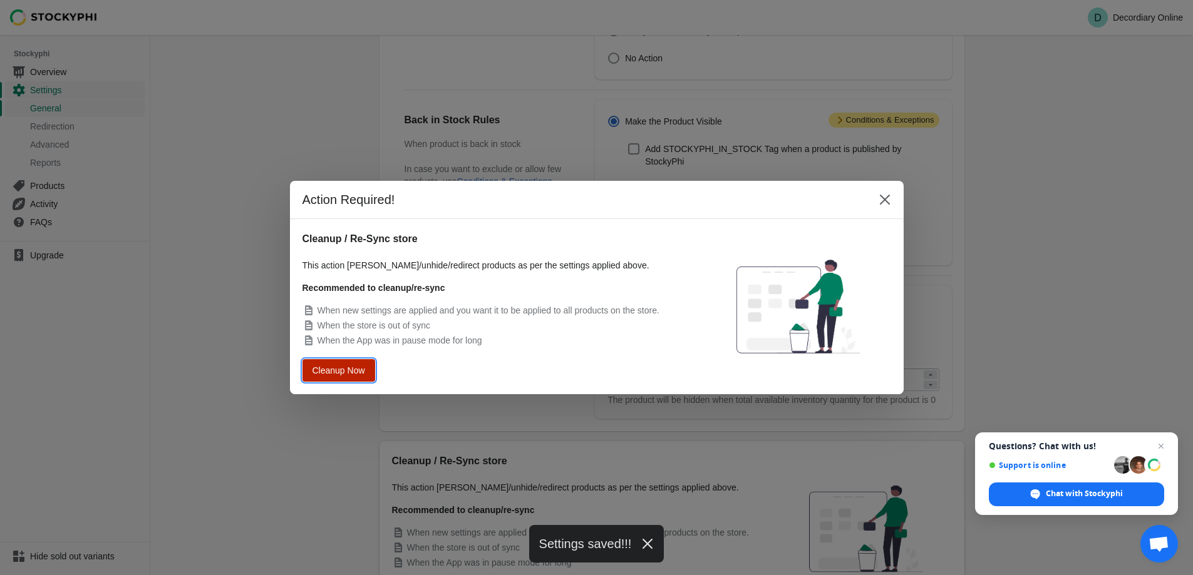
click at [331, 366] on span "Cleanup Now" at bounding box center [339, 370] width 48 height 9
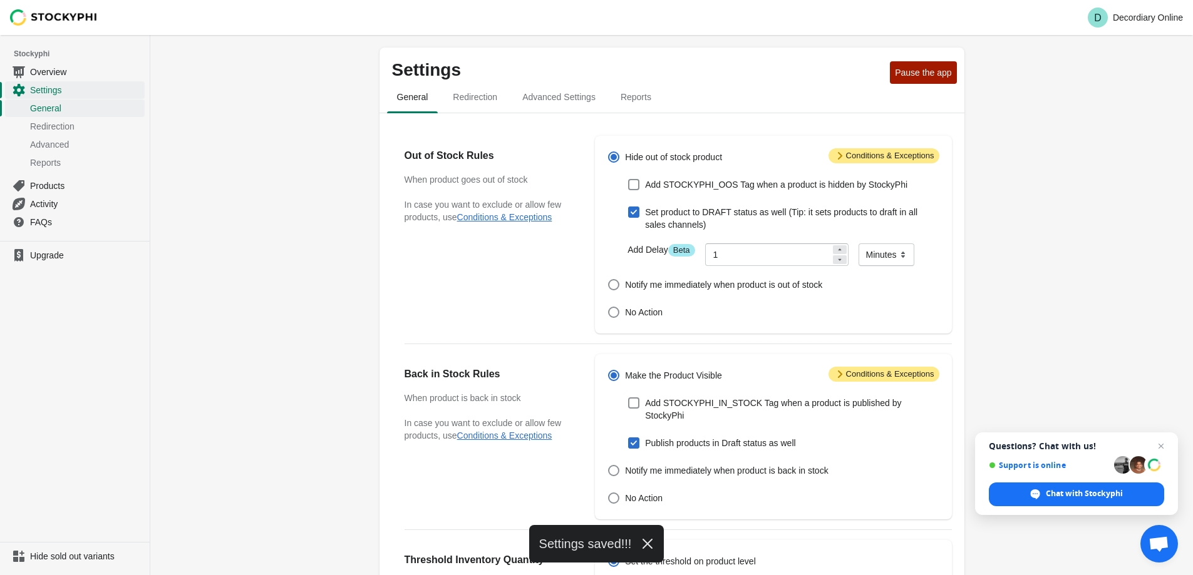
scroll to position [0, 0]
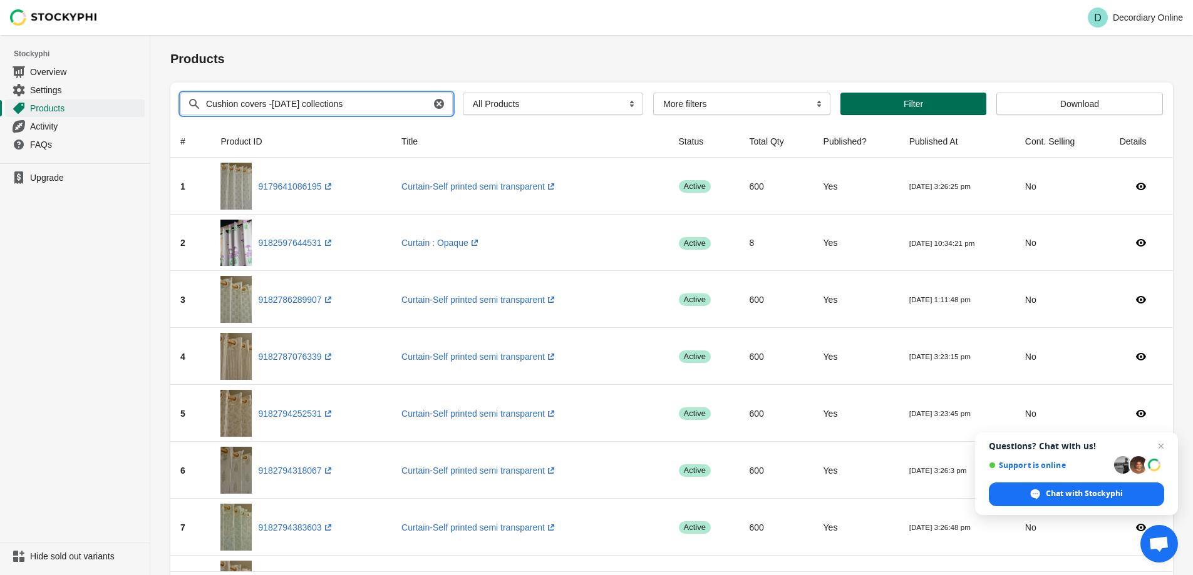
type input "Cushion covers -[DATE] collections"
click at [909, 101] on span "Filter" at bounding box center [913, 104] width 19 height 10
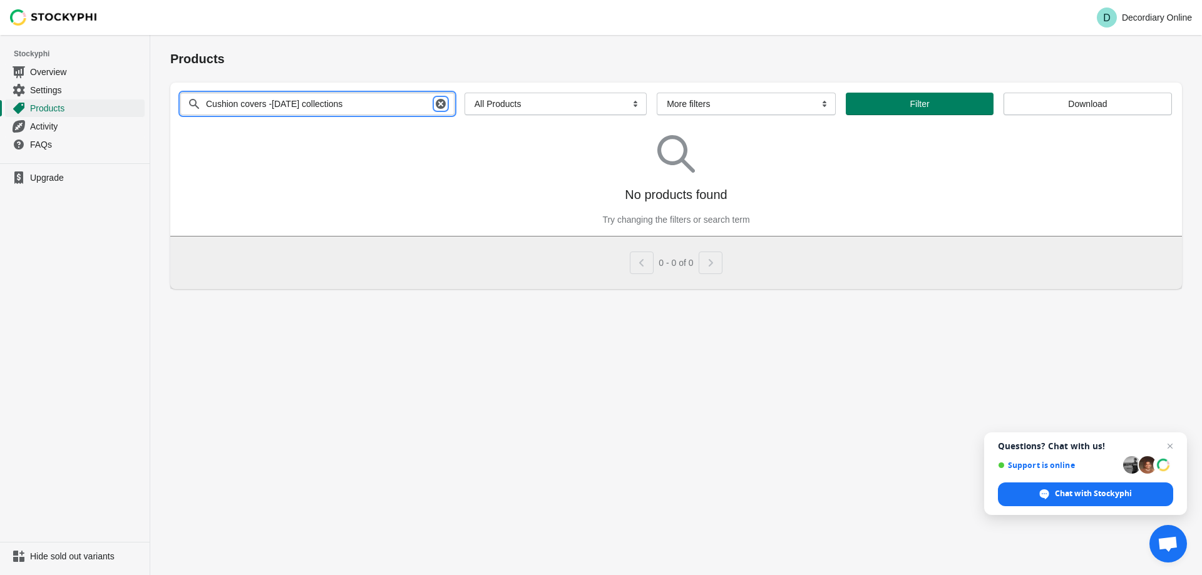
click at [436, 106] on icon "button" at bounding box center [441, 104] width 10 height 10
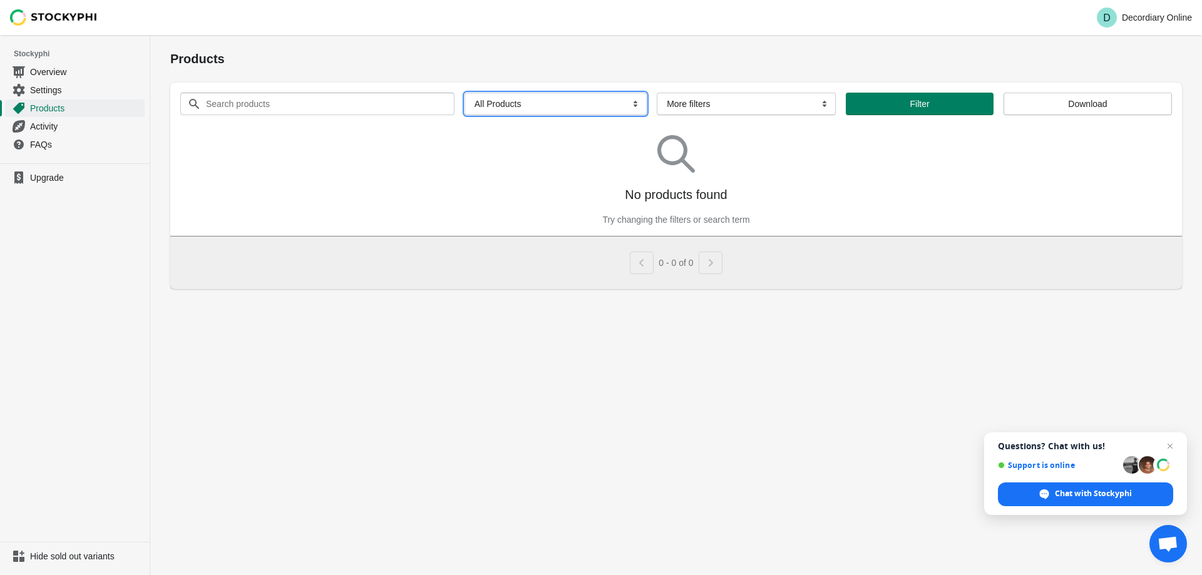
click at [526, 110] on select "All Products InStock InStock Published InStock Un-Published OOS OOS Published O…" at bounding box center [556, 104] width 182 height 23
click at [465, 93] on select "All Products InStock InStock Published InStock Un-Published OOS OOS Published O…" at bounding box center [556, 104] width 182 height 23
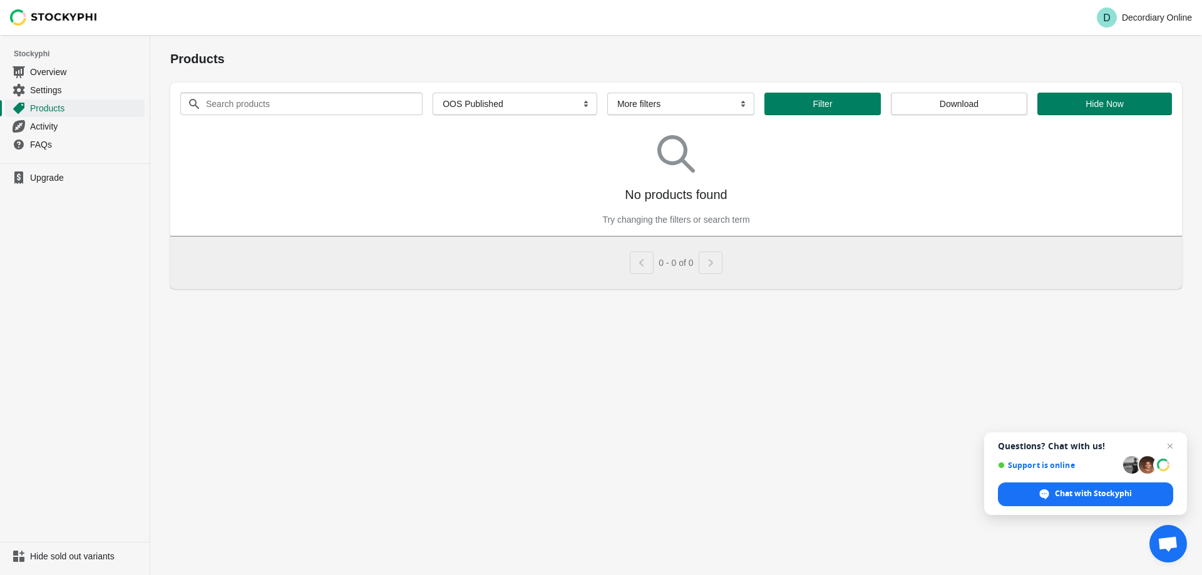
click at [535, 199] on div "No products found Try changing the filters or search term" at bounding box center [676, 175] width 992 height 101
click at [511, 100] on select "All Products InStock InStock Published InStock Un-Published OOS OOS Published O…" at bounding box center [515, 104] width 165 height 23
click at [433, 93] on select "All Products InStock InStock Published InStock Un-Published OOS OOS Published O…" at bounding box center [515, 104] width 165 height 23
click at [835, 105] on span "Filter" at bounding box center [823, 104] width 96 height 10
click at [487, 105] on select "All Products InStock InStock Published InStock Un-Published OOS OOS Published O…" at bounding box center [515, 104] width 165 height 23
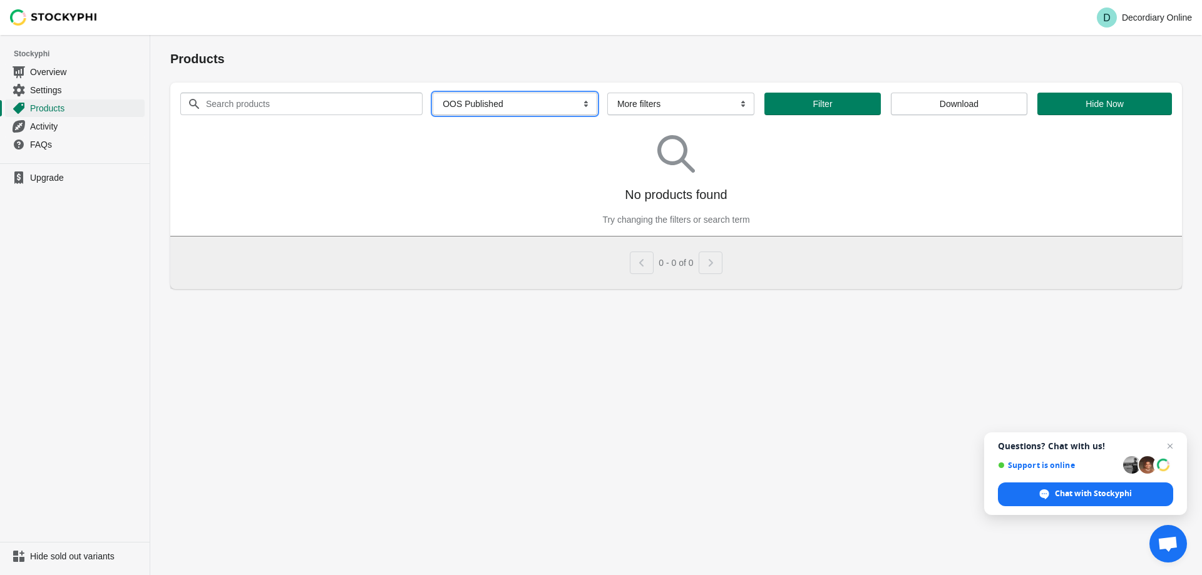
select select "oos"
click at [461, 93] on select "All Products InStock InStock Published InStock Un-Published OOS OOS Published O…" at bounding box center [515, 104] width 165 height 23
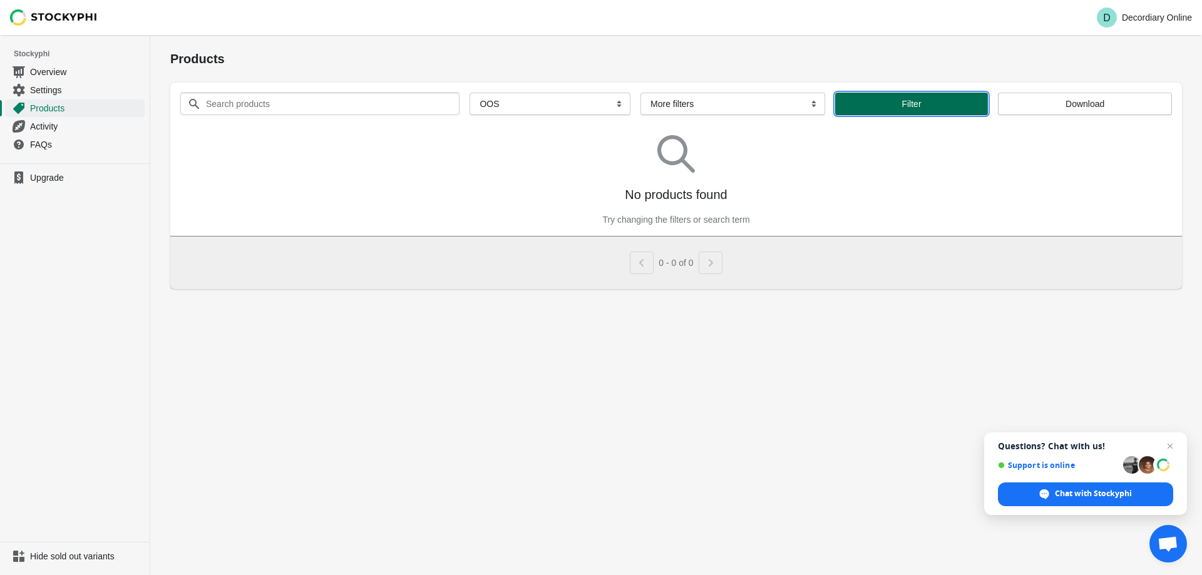
click at [876, 105] on span "Filter" at bounding box center [911, 104] width 133 height 10
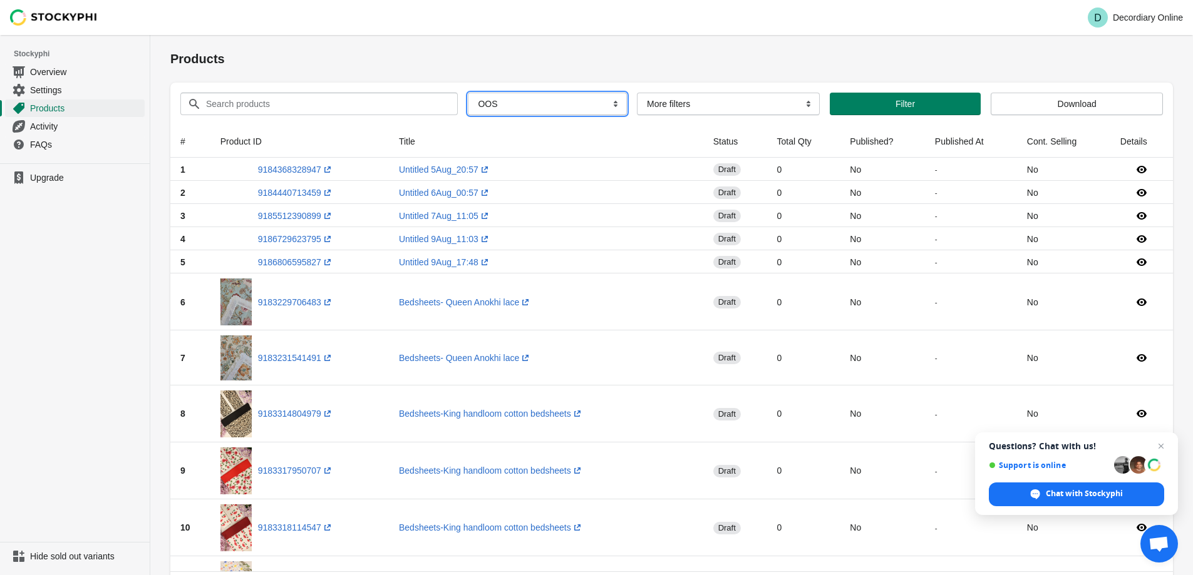
click at [503, 108] on select "All Products InStock InStock Published InStock Un-Published OOS OOS Published O…" at bounding box center [547, 104] width 159 height 23
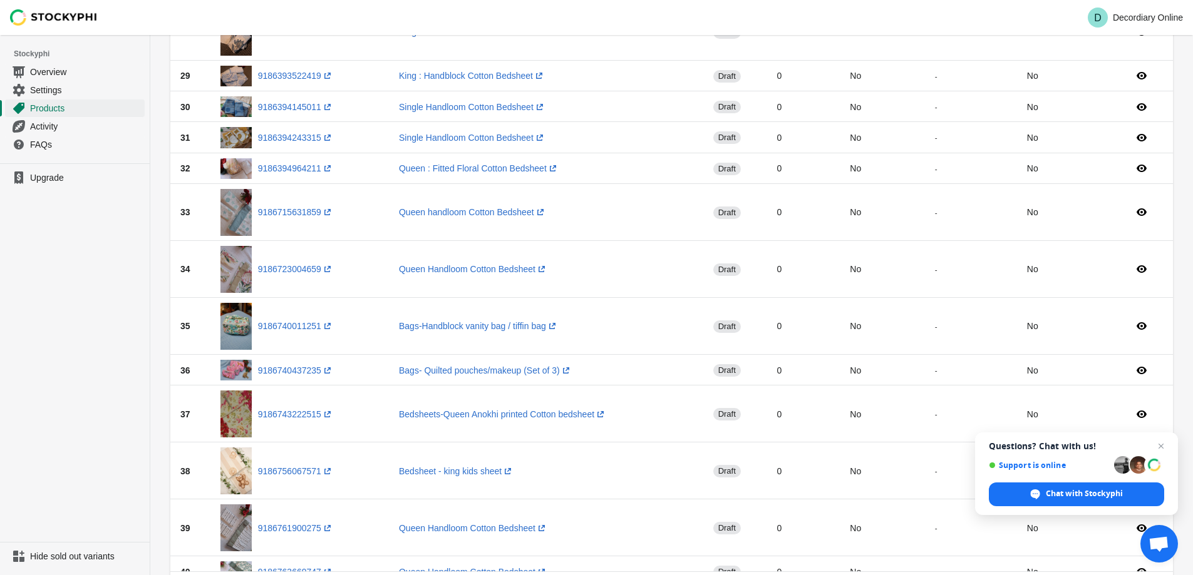
scroll to position [1435, 0]
